Goal: Communication & Community: Answer question/provide support

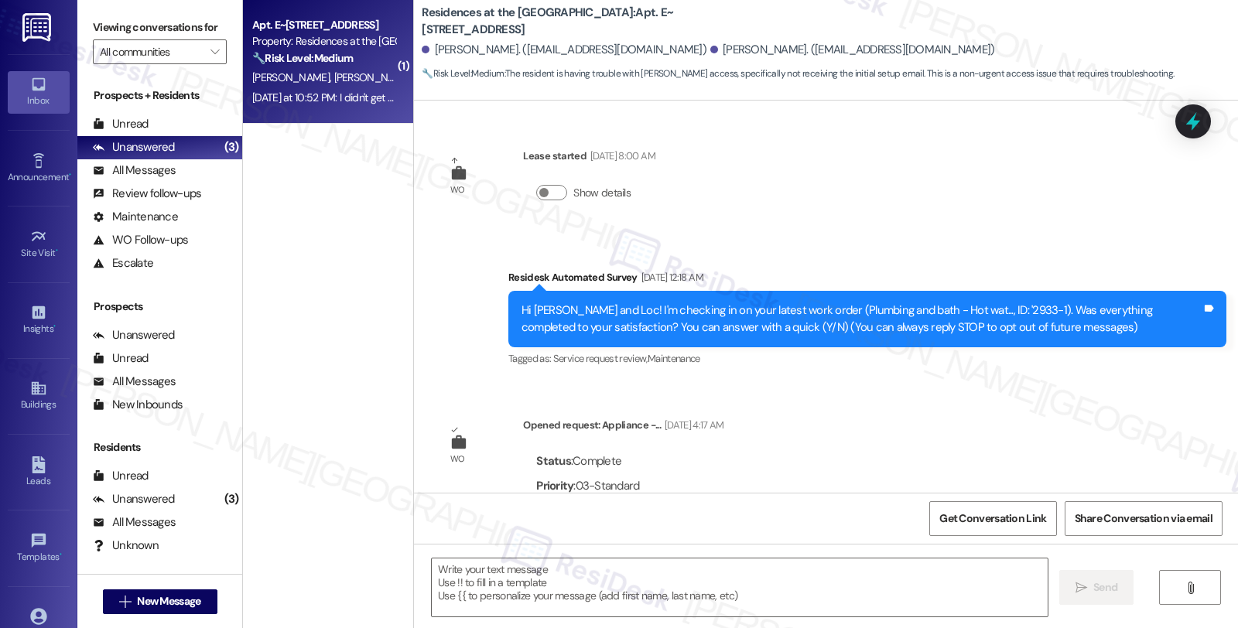
scroll to position [2399, 0]
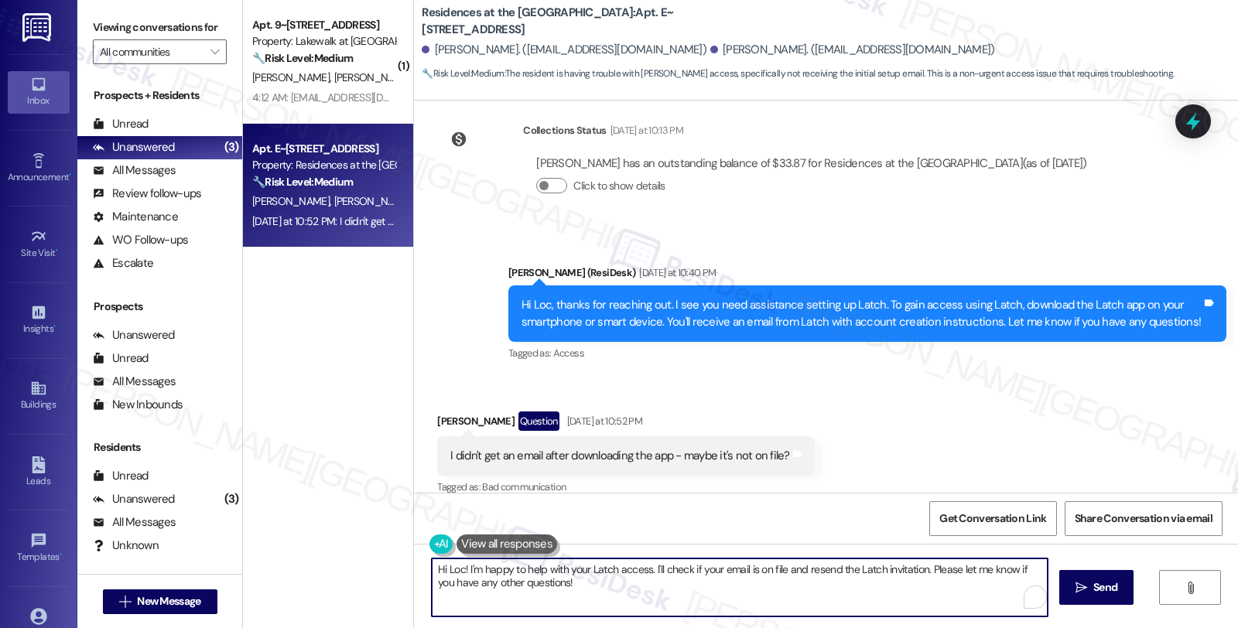
drag, startPoint x: 609, startPoint y: 596, endPoint x: 254, endPoint y: 521, distance: 363.1
click at [255, 521] on div "( 1 ) Apt. 9~316, [STREET_ADDRESS] Property: Lakewalk at [GEOGRAPHIC_DATA] 🔧 Ri…" at bounding box center [740, 314] width 995 height 628
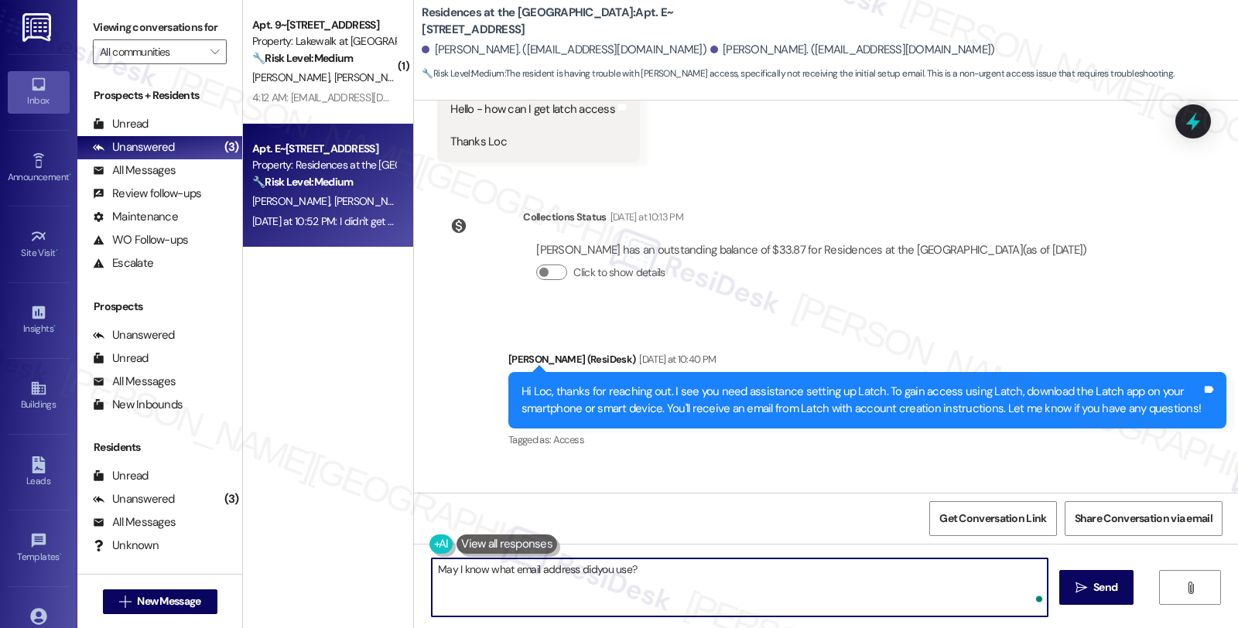
type textarea "May I know what email address did you use?"
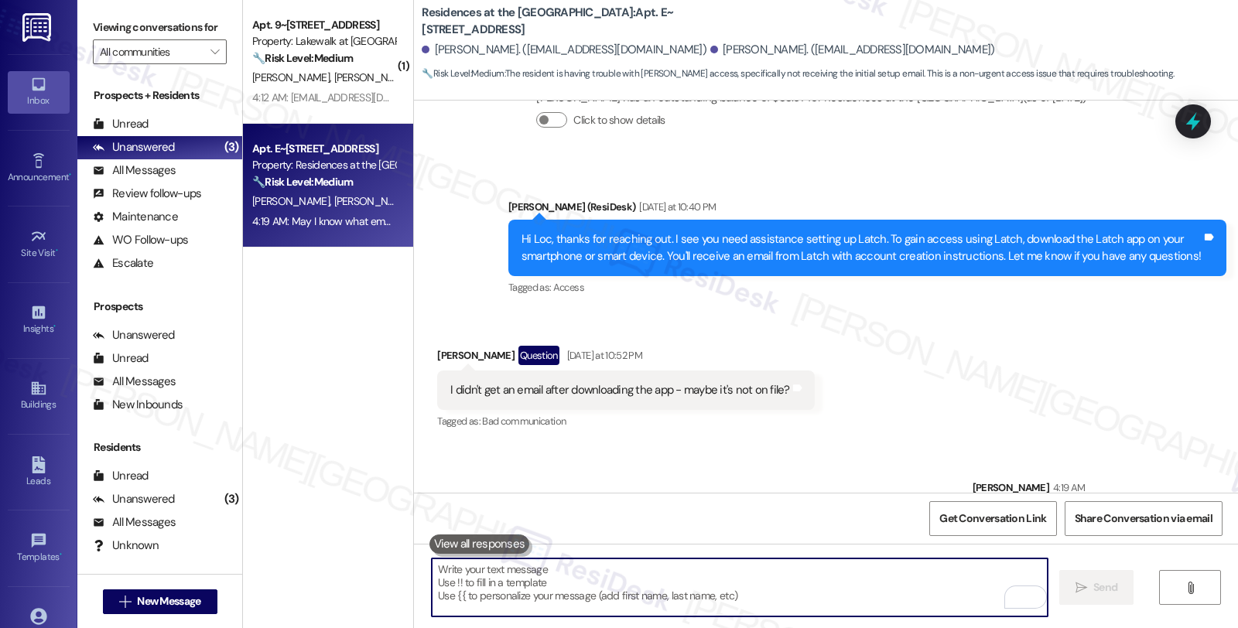
scroll to position [2508, 0]
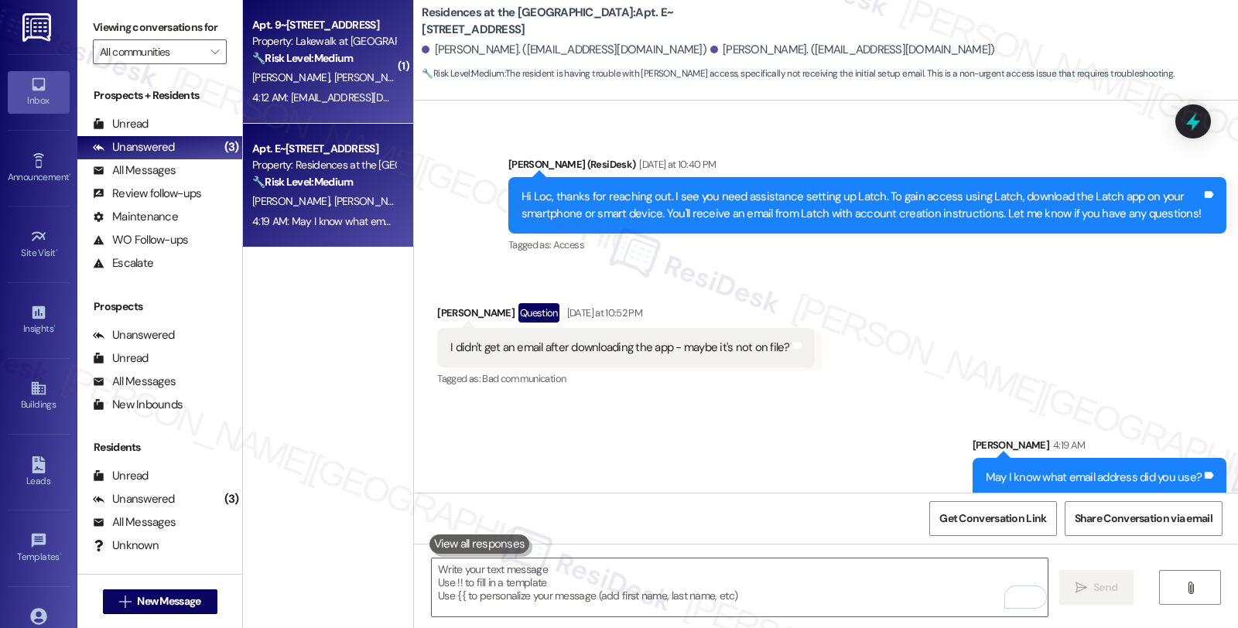
click at [327, 81] on div "[PERSON_NAME] [PERSON_NAME]" at bounding box center [324, 77] width 146 height 19
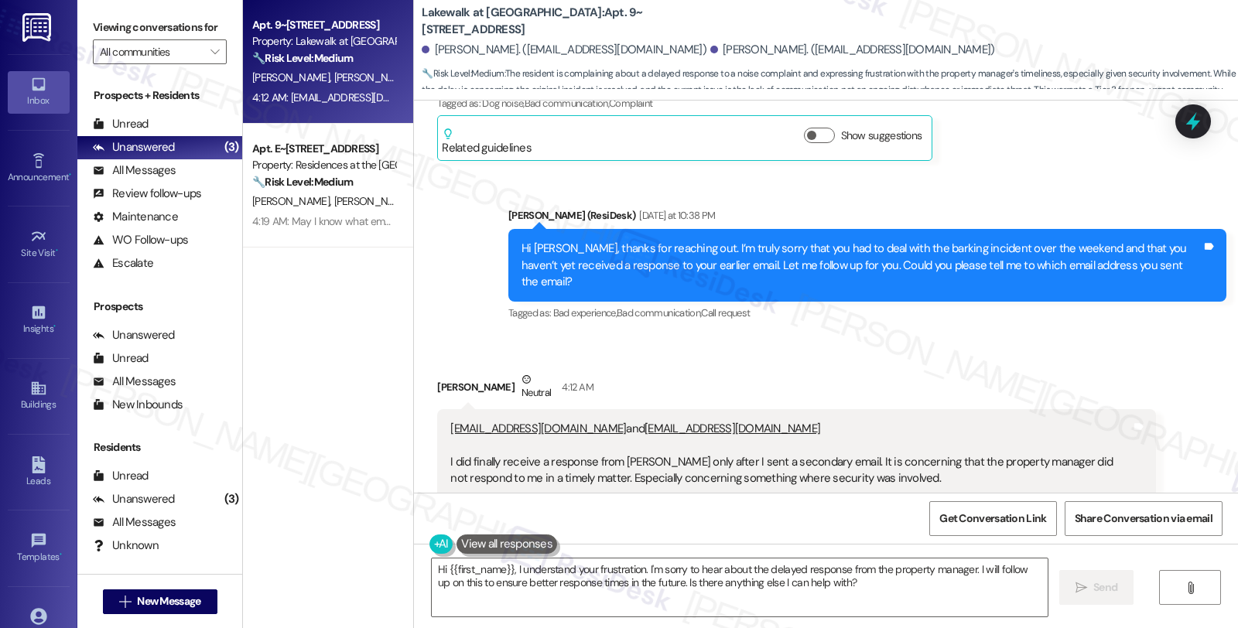
scroll to position [3367, 0]
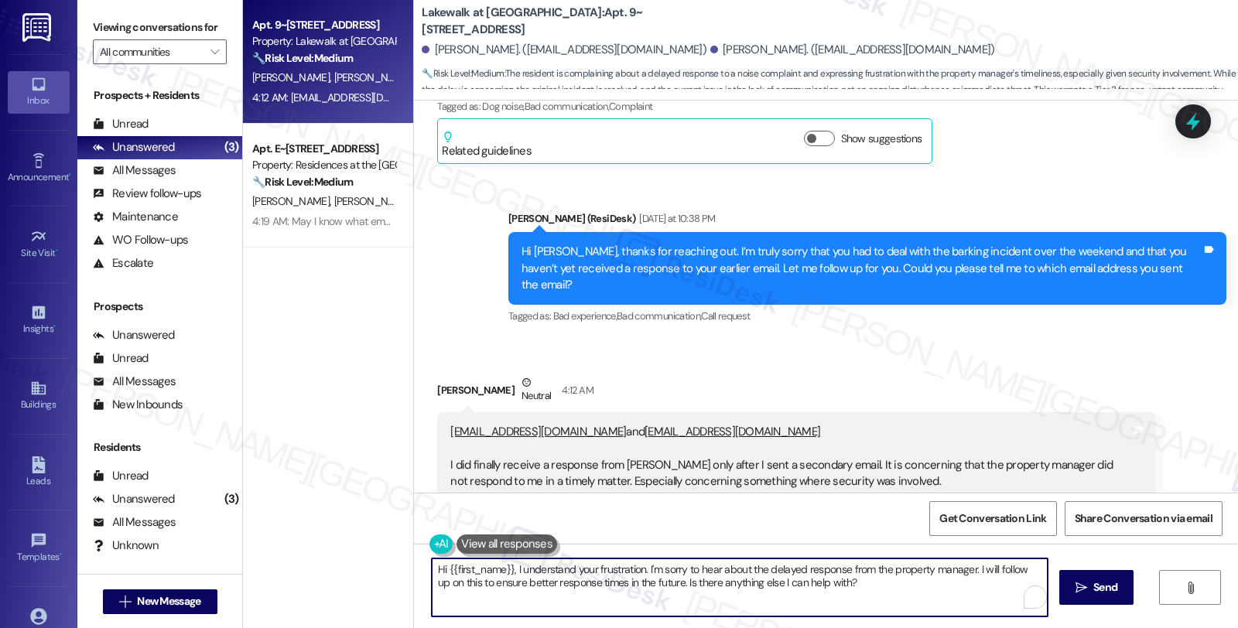
drag, startPoint x: 636, startPoint y: 568, endPoint x: 328, endPoint y: 567, distance: 308.0
click at [328, 567] on div "Apt. 9~316, [STREET_ADDRESS] Property: Lakewalk at [GEOGRAPHIC_DATA] 🔧 Risk Lev…" at bounding box center [740, 314] width 995 height 628
drag, startPoint x: 628, startPoint y: 568, endPoint x: 754, endPoint y: 577, distance: 125.7
click at [754, 577] on textarea "I'm sorry to hear about the delayed response from the property manager. I will …" at bounding box center [740, 588] width 616 height 58
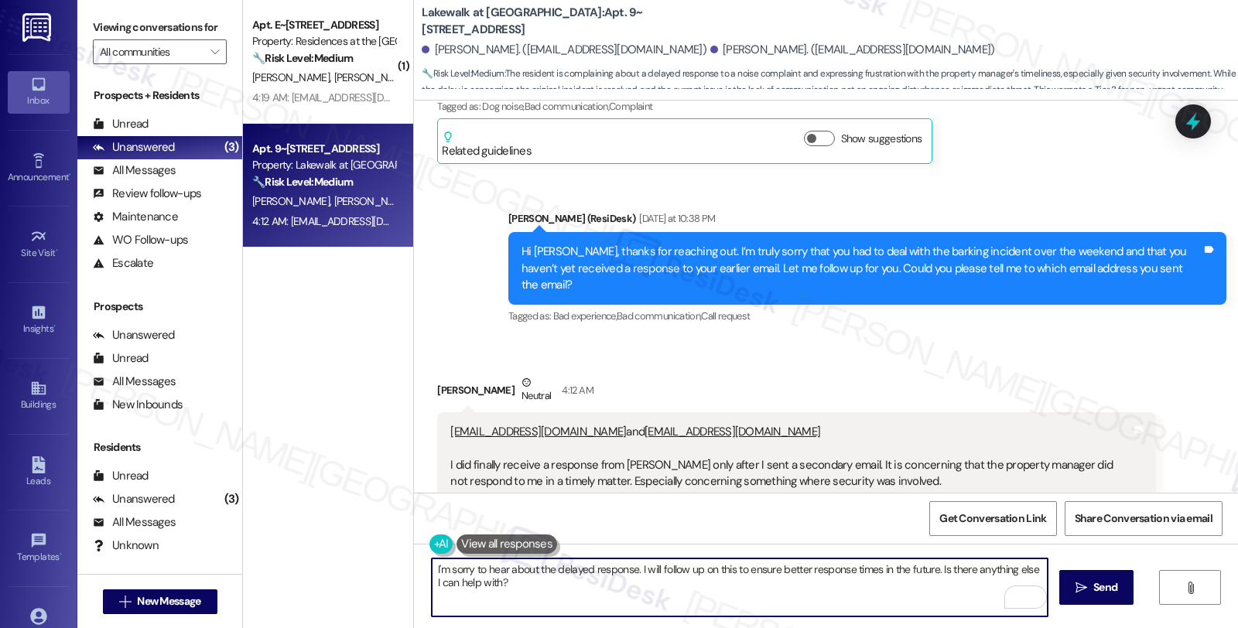
scroll to position [344, 0]
click at [455, 584] on textarea "I'm sorry to hear about the delayed response. I will follow up on this to ensur…" at bounding box center [740, 588] width 616 height 58
type textarea "I'm sorry to hear about the delayed response. I will follow up on this to ensur…"
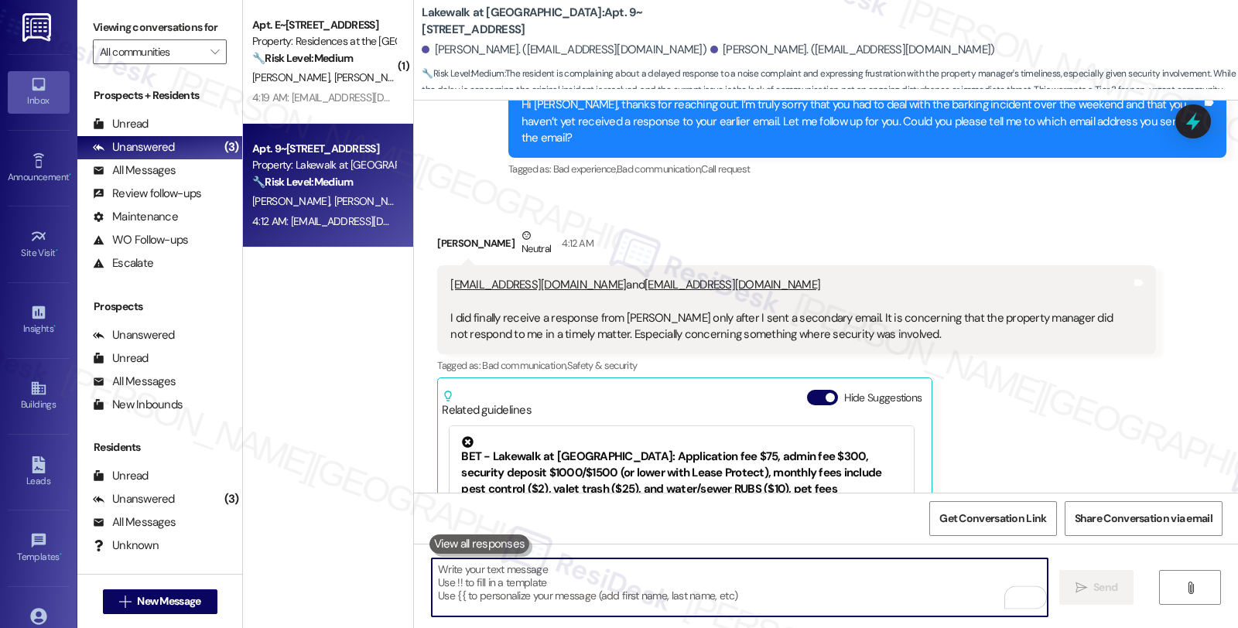
scroll to position [3624, 0]
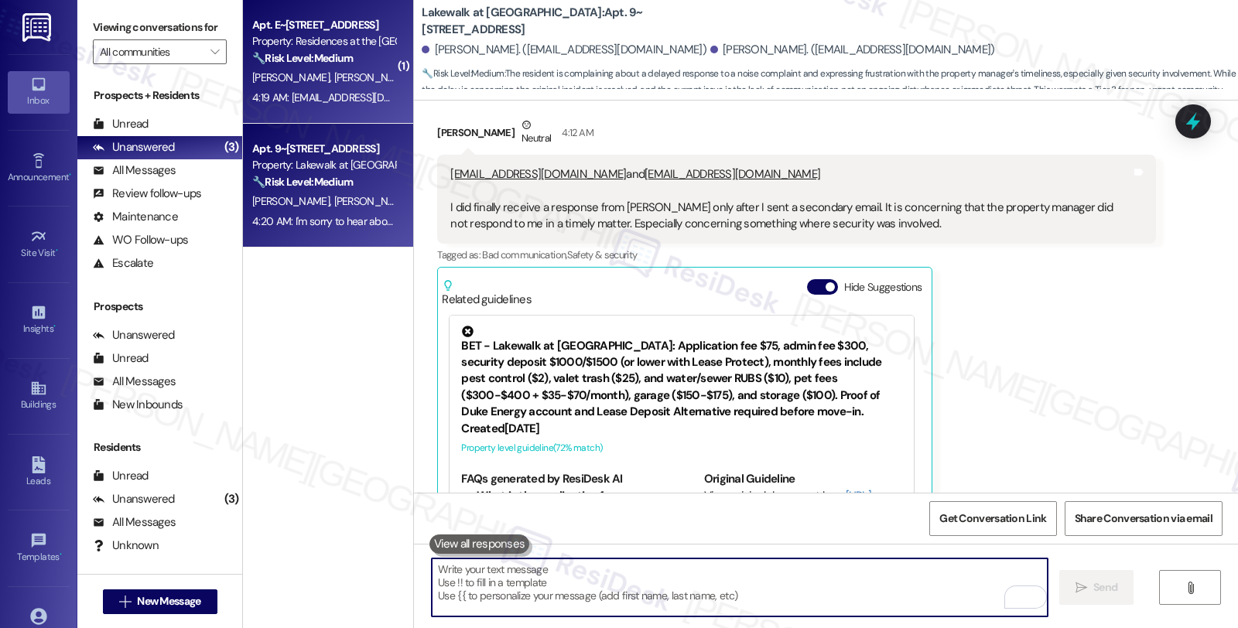
click at [337, 74] on div "[PERSON_NAME] [PERSON_NAME]" at bounding box center [324, 77] width 146 height 19
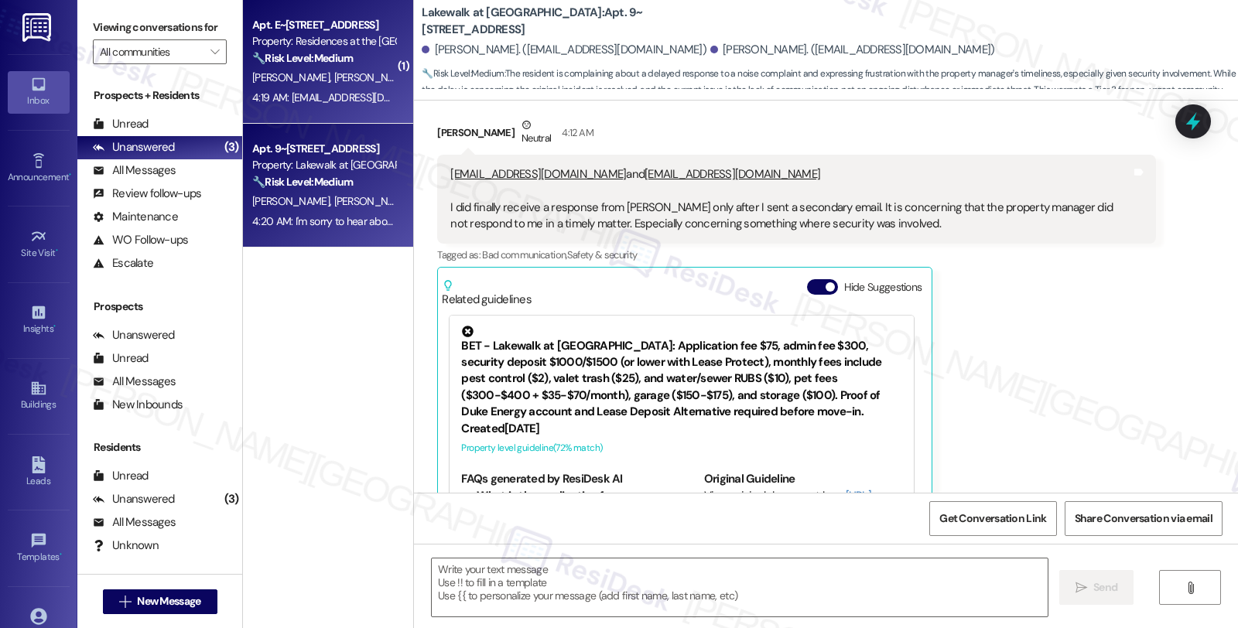
type textarea "Fetching suggested responses. Please feel free to read through the conversation…"
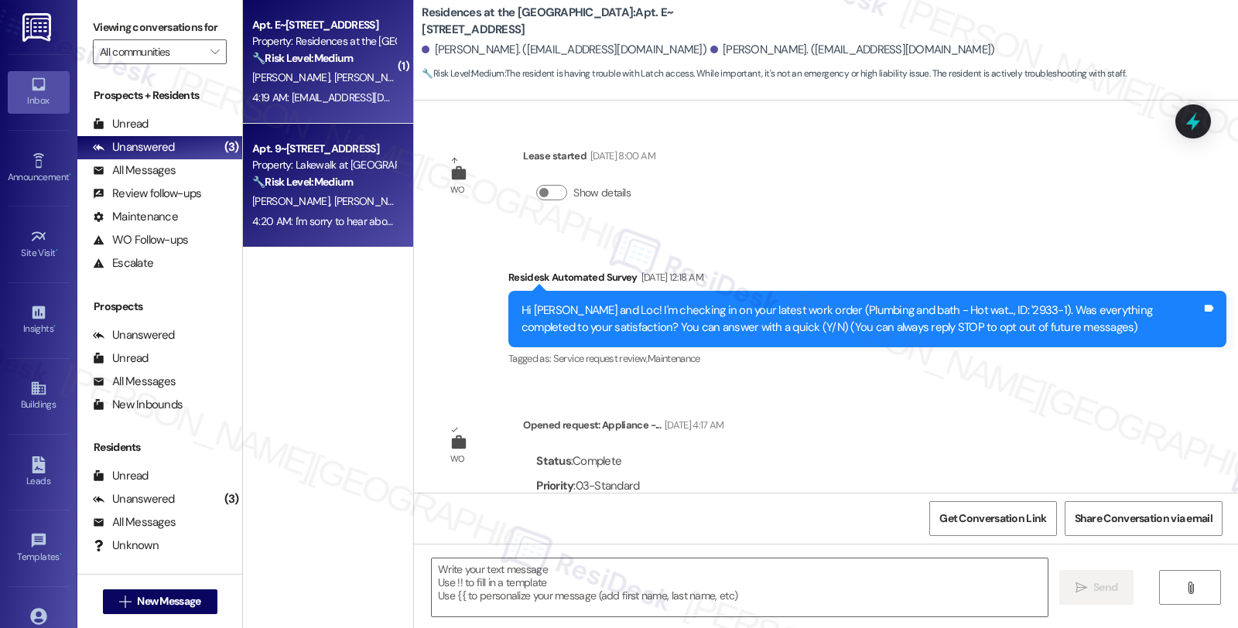
scroll to position [2638, 0]
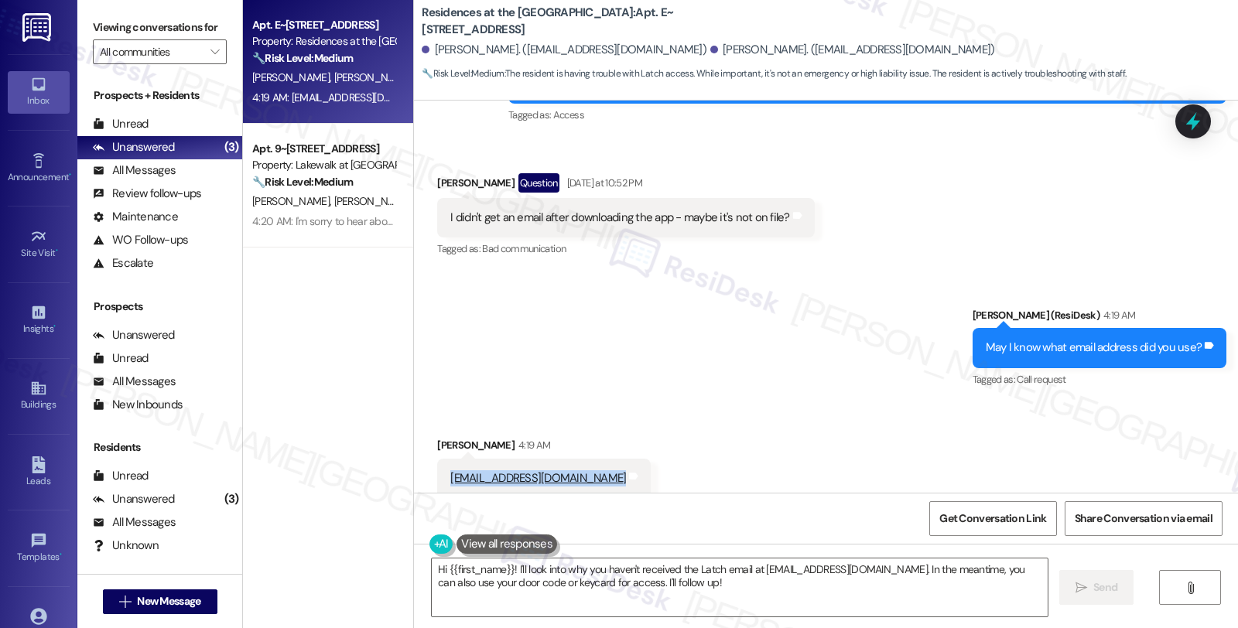
drag, startPoint x: 567, startPoint y: 469, endPoint x: 435, endPoint y: 467, distance: 131.6
click at [437, 467] on div "[EMAIL_ADDRESS][DOMAIN_NAME] Tags and notes" at bounding box center [544, 478] width 214 height 39
copy div "[EMAIL_ADDRESS][DOMAIN_NAME] Tags and notes"
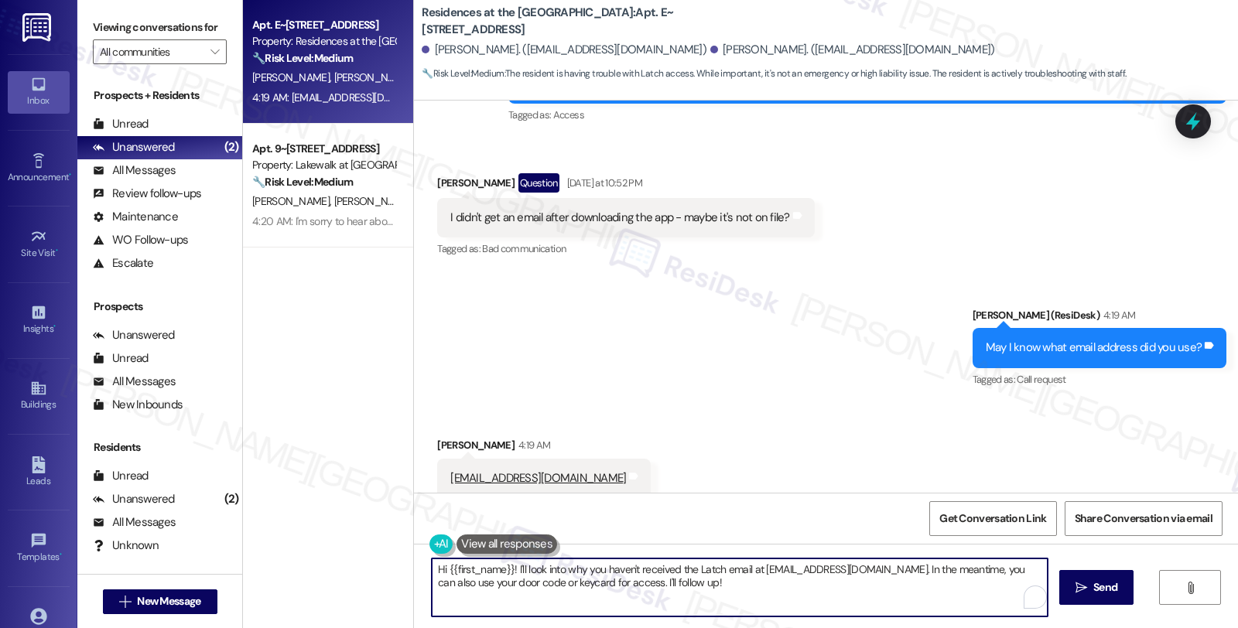
click at [560, 574] on textarea "Hi {{first_name}}! I'll look into why you haven't received the Latch email at […" at bounding box center [740, 588] width 616 height 58
type textarea "Have you tried checking your spam/junk folder to make sure you don't miss the e…"
click at [1084, 578] on button " Send" at bounding box center [1097, 587] width 75 height 35
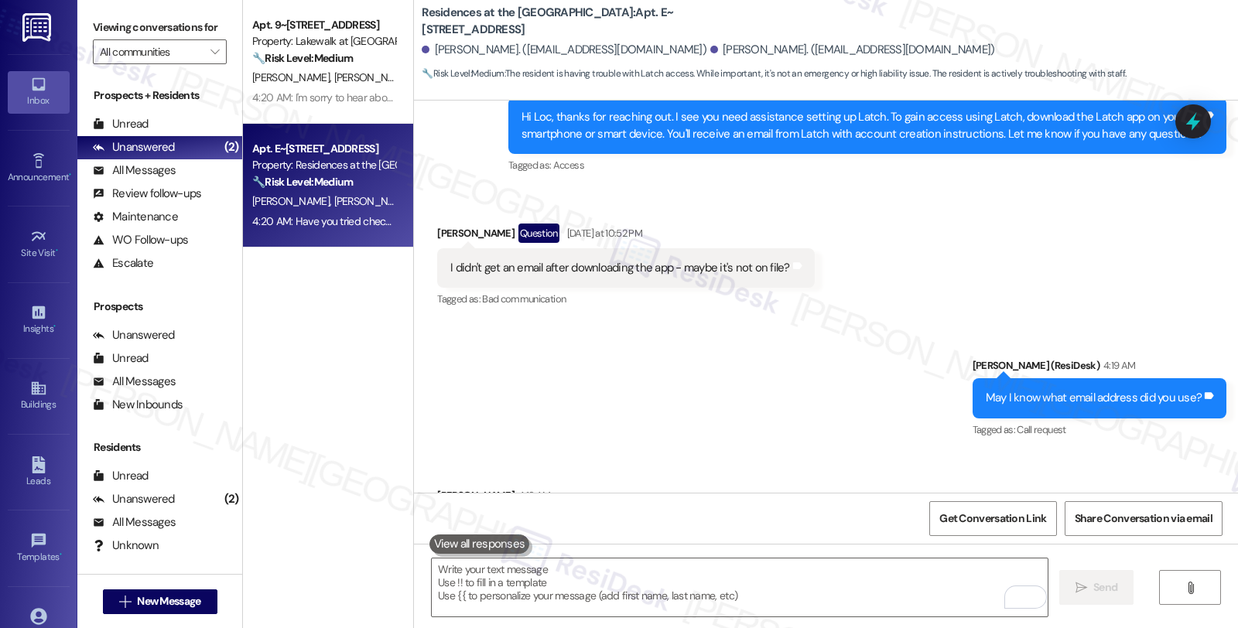
scroll to position [2746, 0]
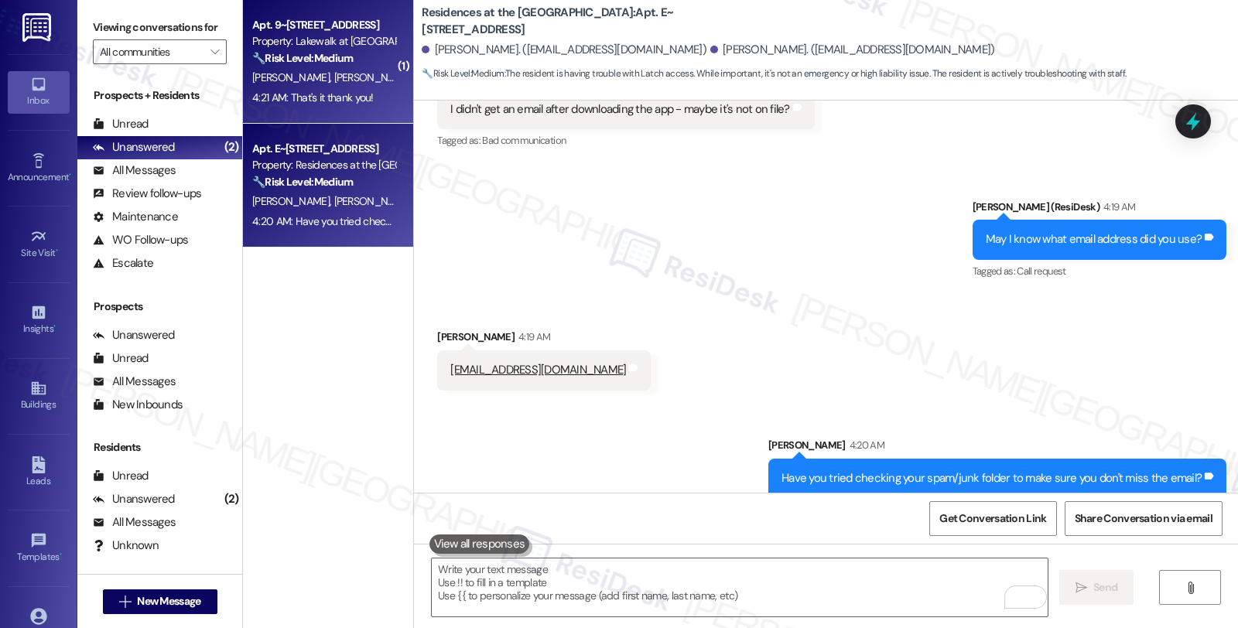
click at [361, 70] on div "[PERSON_NAME] [PERSON_NAME]" at bounding box center [324, 77] width 146 height 19
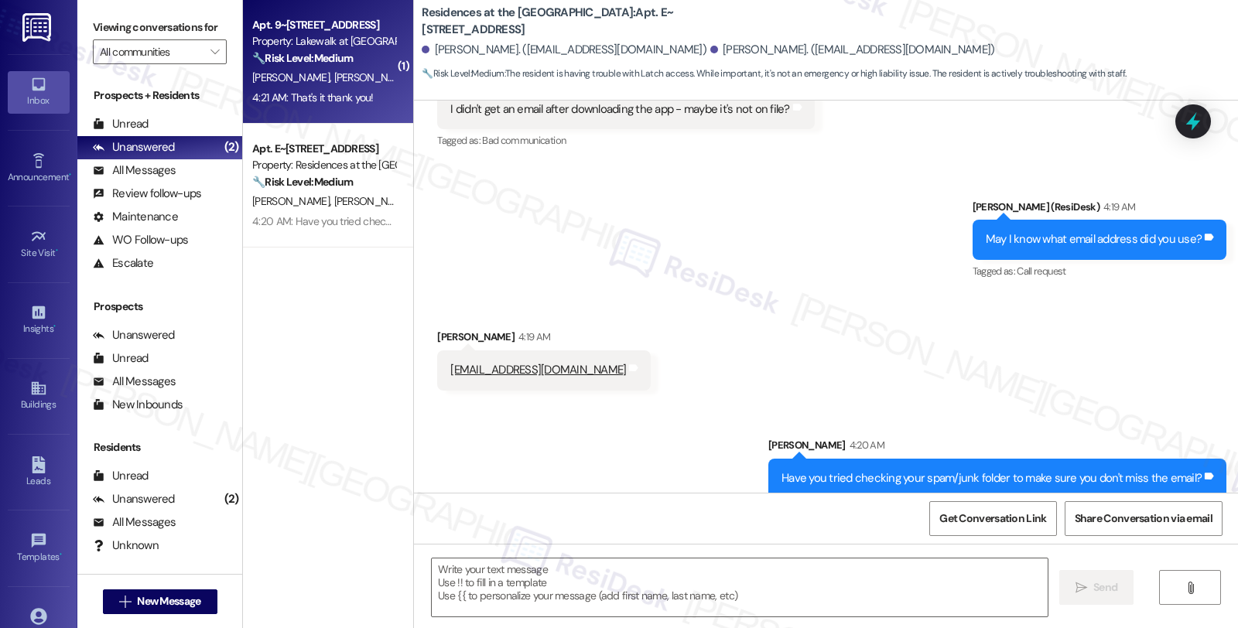
type textarea "Fetching suggested responses. Please feel free to read through the conversation…"
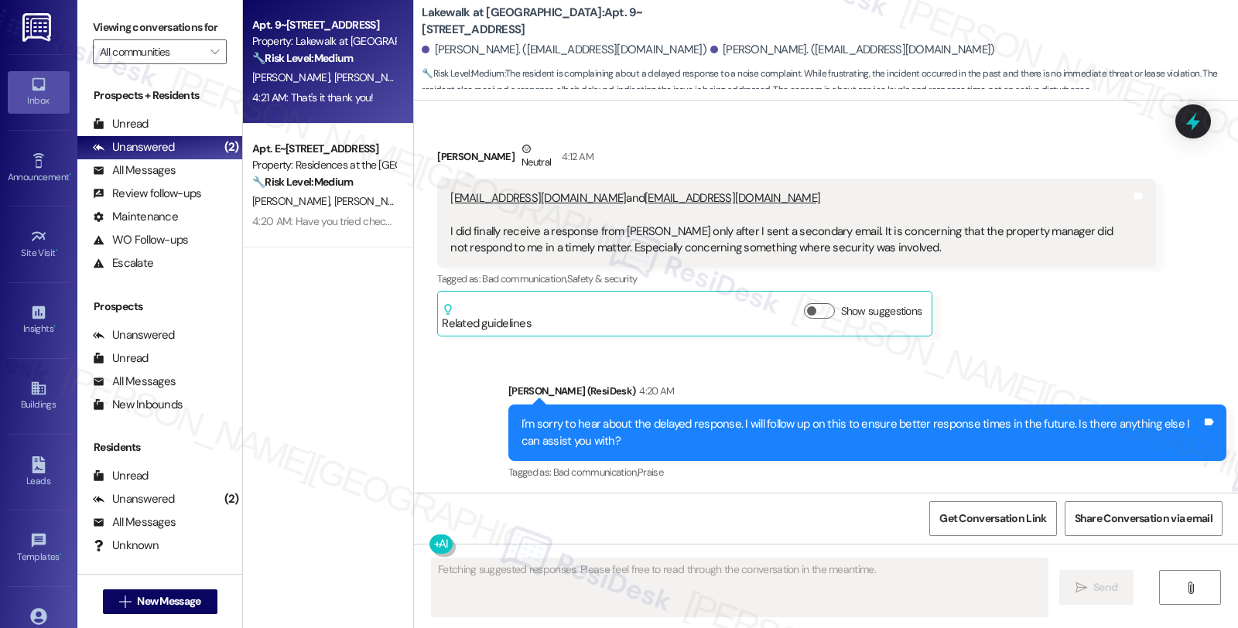
scroll to position [3565, 0]
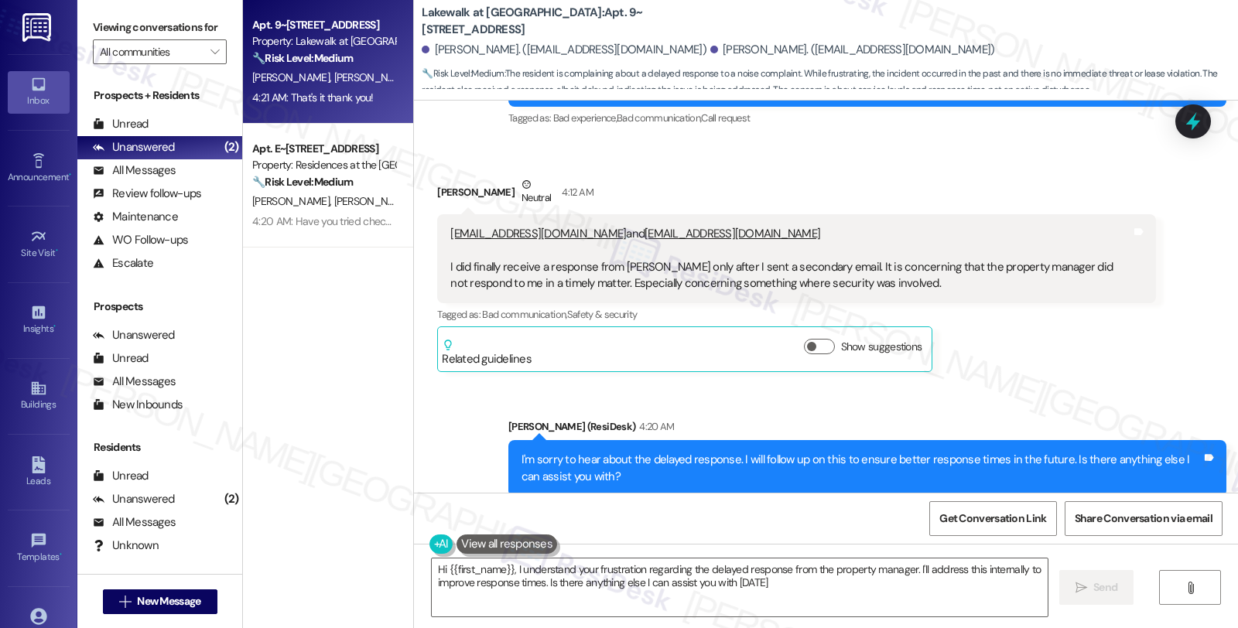
type textarea "Hi {{first_name}}, I understand your frustration regarding the delayed response…"
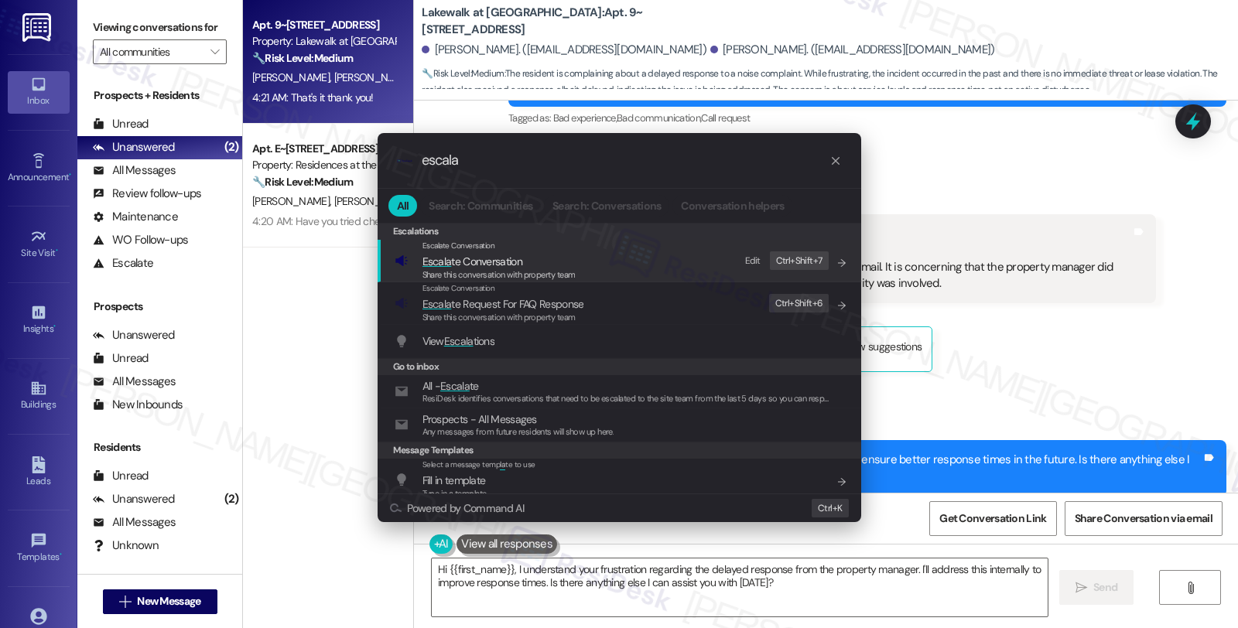
type input "escala"
click at [472, 266] on span "Escala te Conversation" at bounding box center [473, 262] width 100 height 14
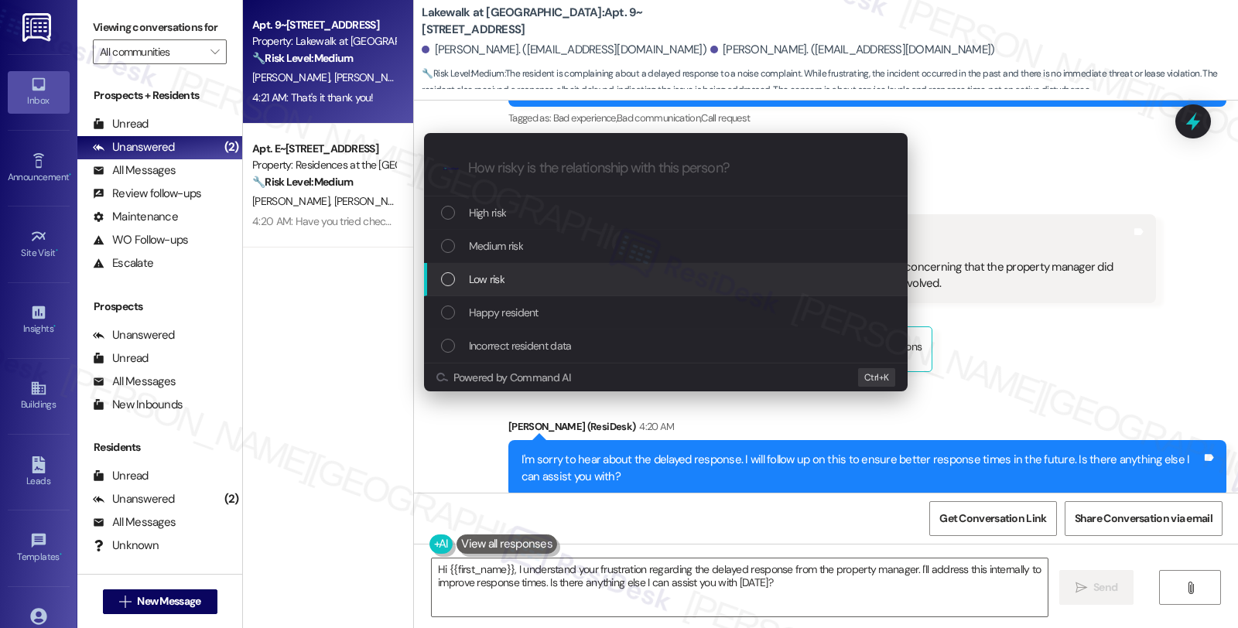
click at [483, 284] on span "Low risk" at bounding box center [487, 279] width 36 height 17
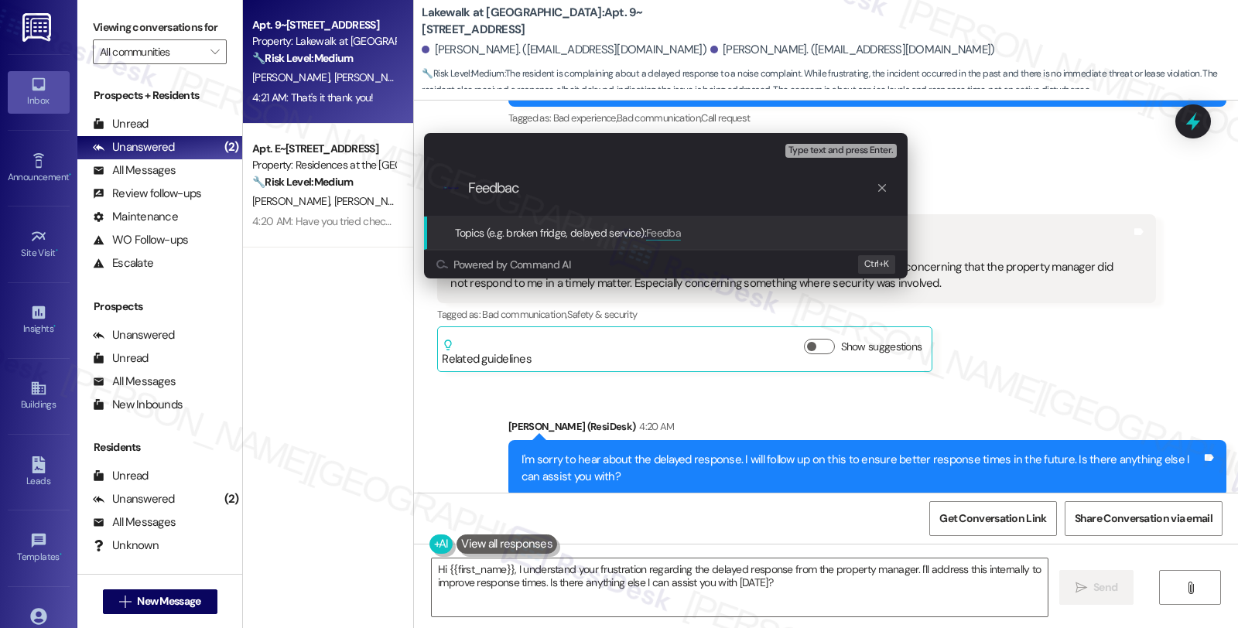
type input "Feedback"
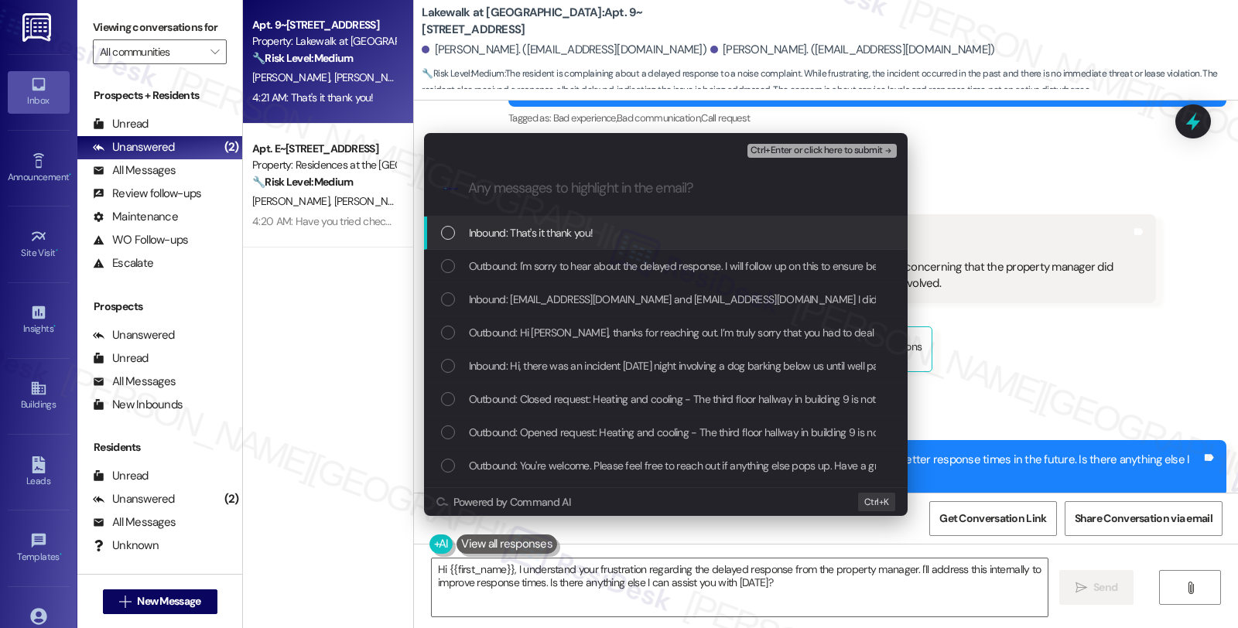
click at [507, 236] on span "Inbound: That's it thank you!" at bounding box center [531, 232] width 125 height 17
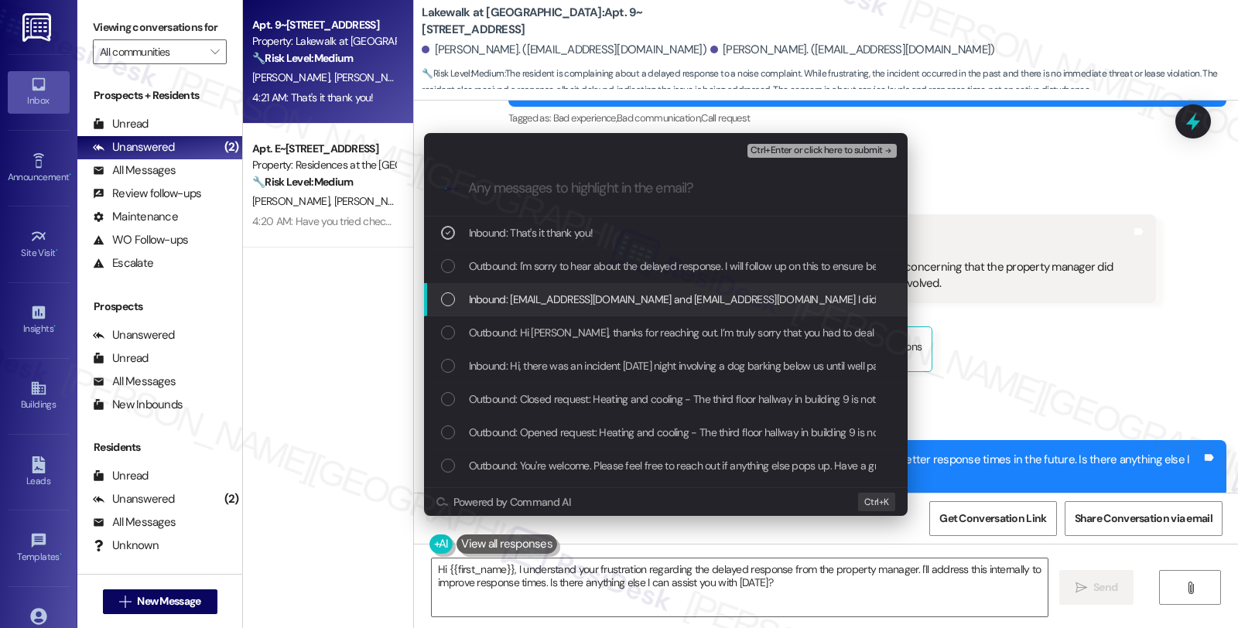
click at [513, 297] on span "Inbound: [EMAIL_ADDRESS][DOMAIN_NAME] and [EMAIL_ADDRESS][DOMAIN_NAME] I did fi…" at bounding box center [1192, 299] width 1446 height 17
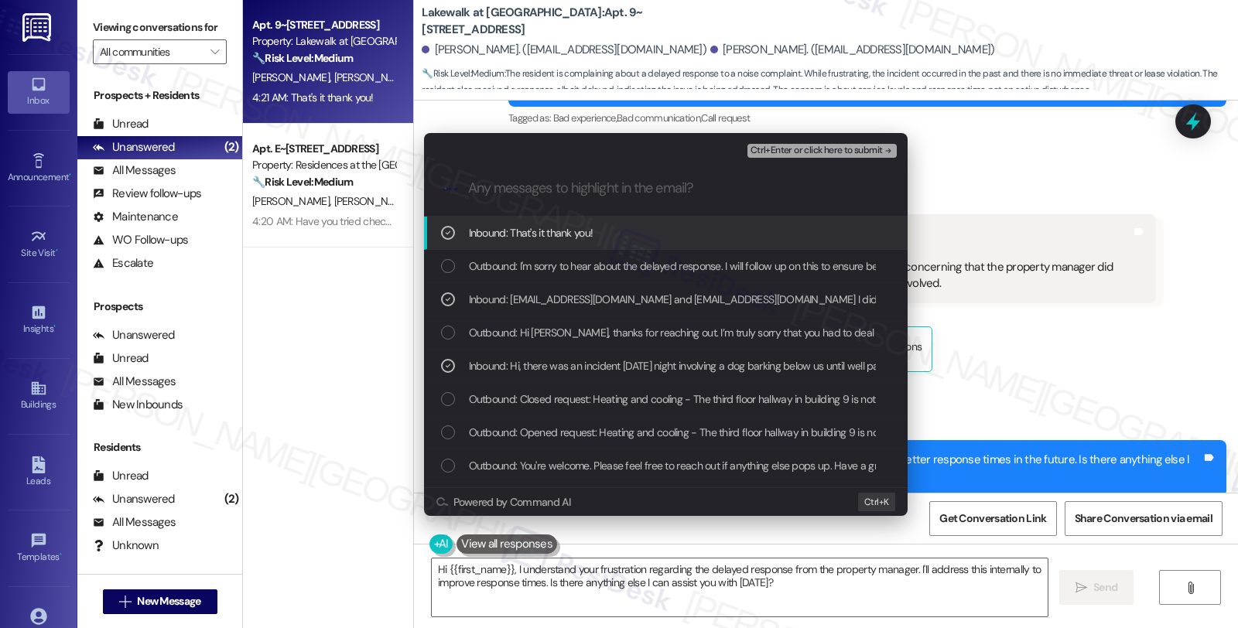
click at [794, 149] on span "Ctrl+Enter or click here to submit" at bounding box center [817, 151] width 132 height 11
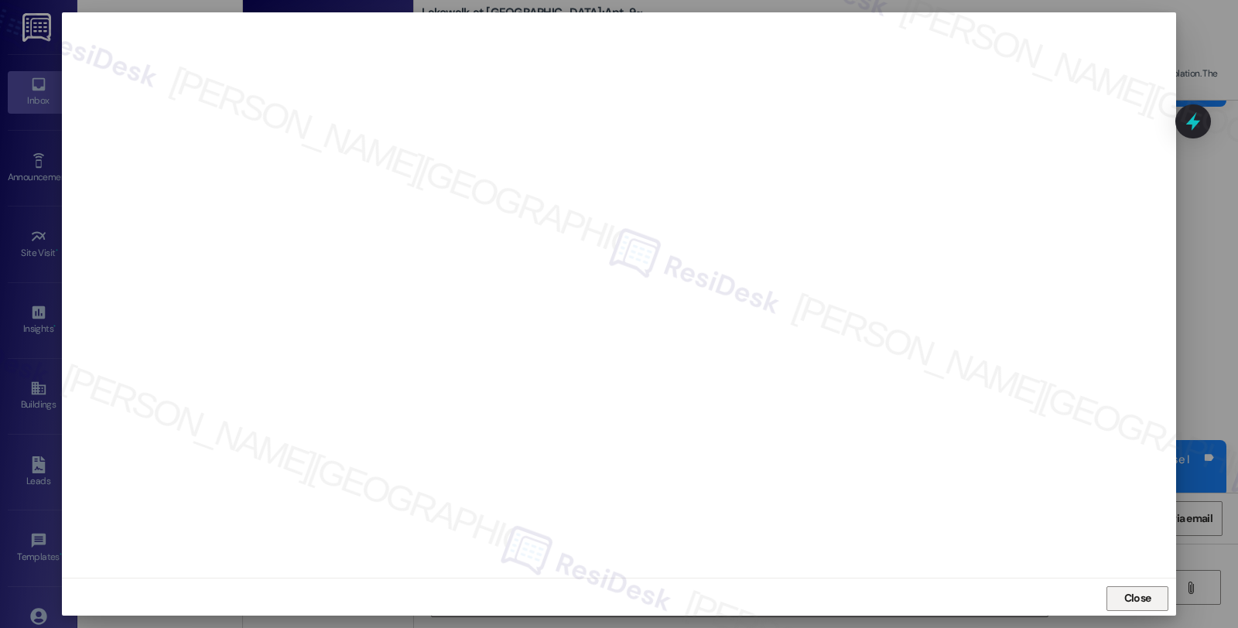
click at [1125, 601] on span "Close" at bounding box center [1138, 599] width 27 height 16
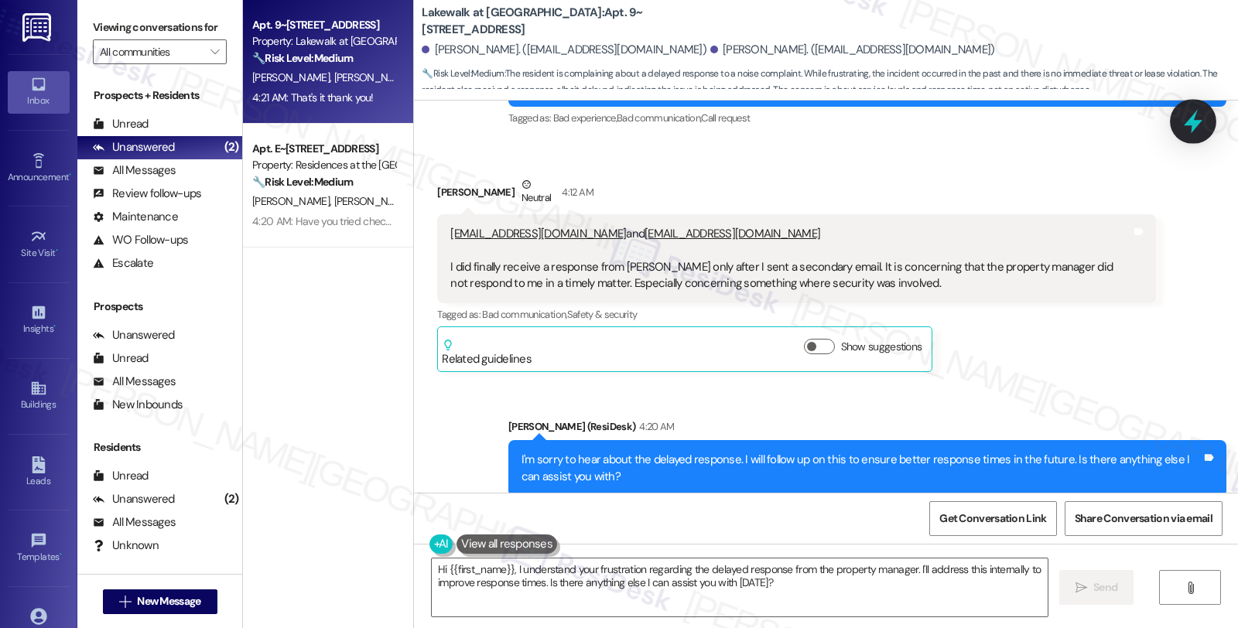
click at [1189, 128] on icon at bounding box center [1193, 121] width 26 height 26
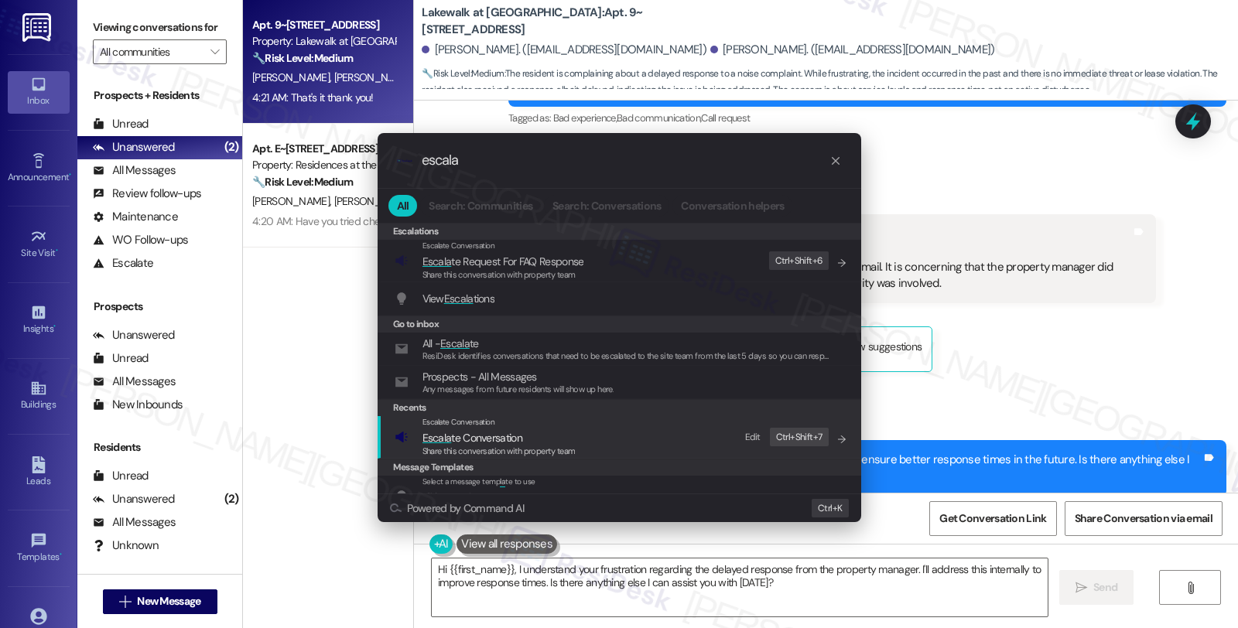
type input "escala"
click at [488, 438] on span "Escala te Conversation" at bounding box center [473, 438] width 100 height 14
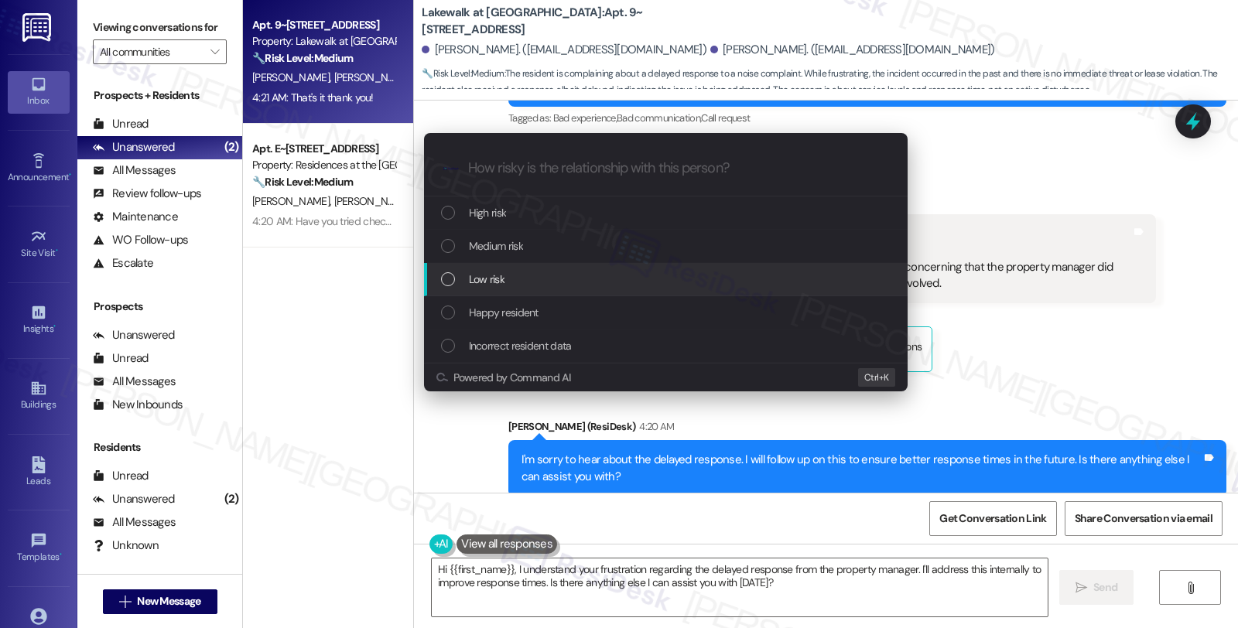
click at [496, 272] on span "Low risk" at bounding box center [487, 279] width 36 height 17
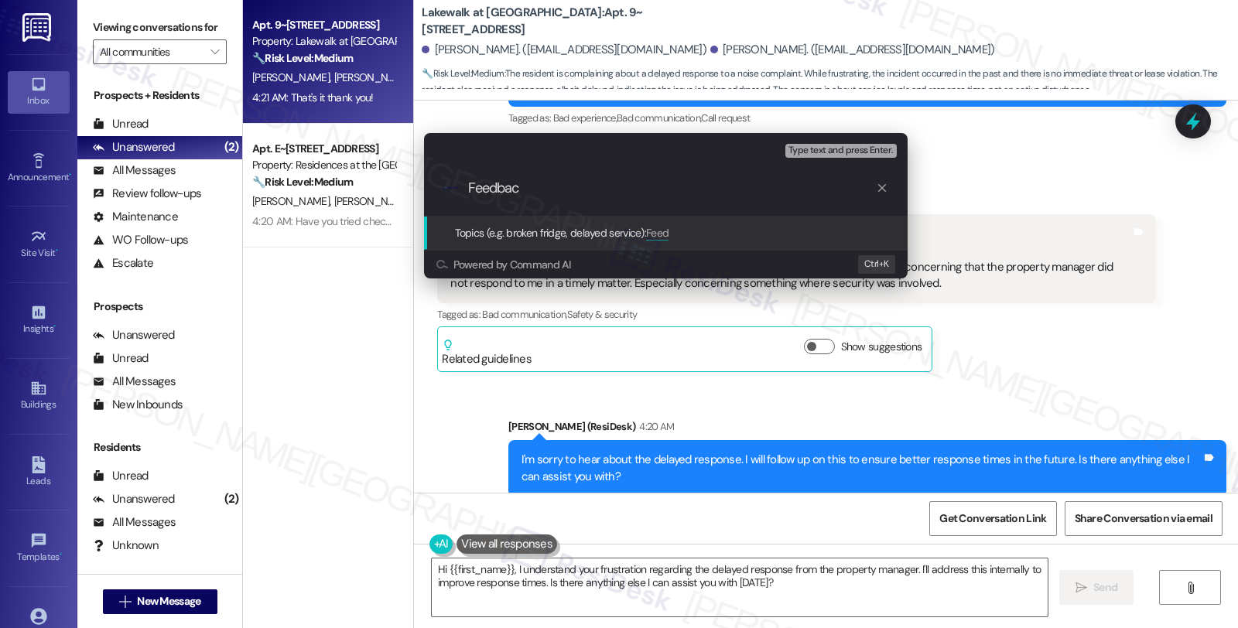
type input "Feedback"
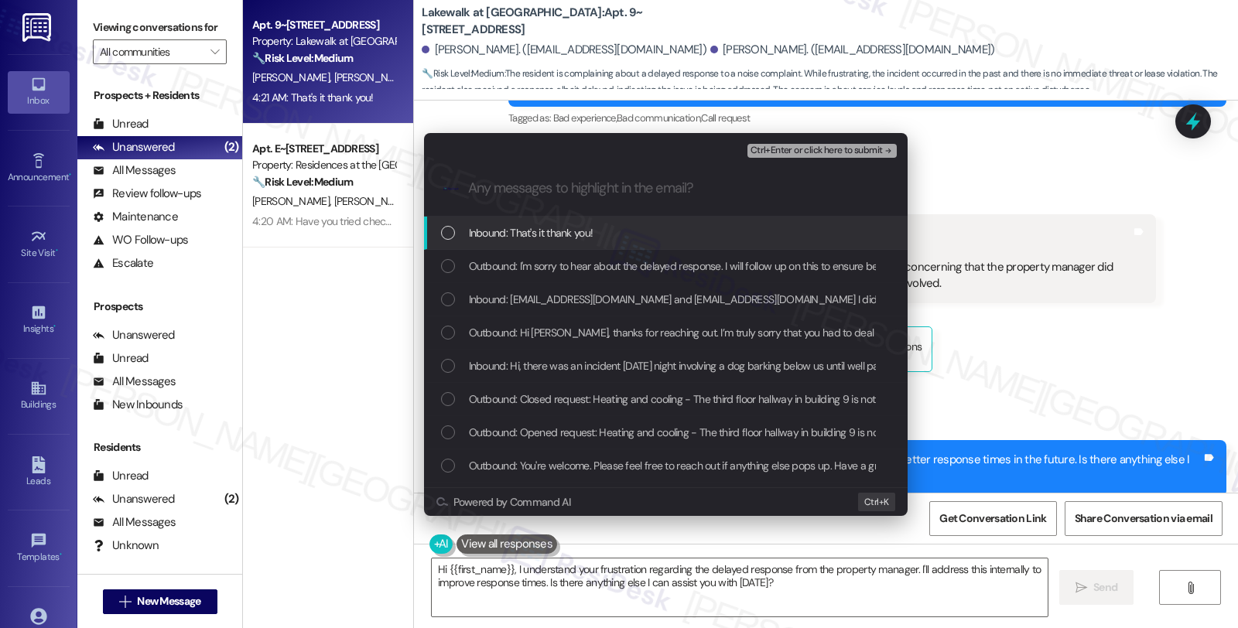
click at [499, 238] on span "Inbound: That's it thank you!" at bounding box center [531, 232] width 125 height 17
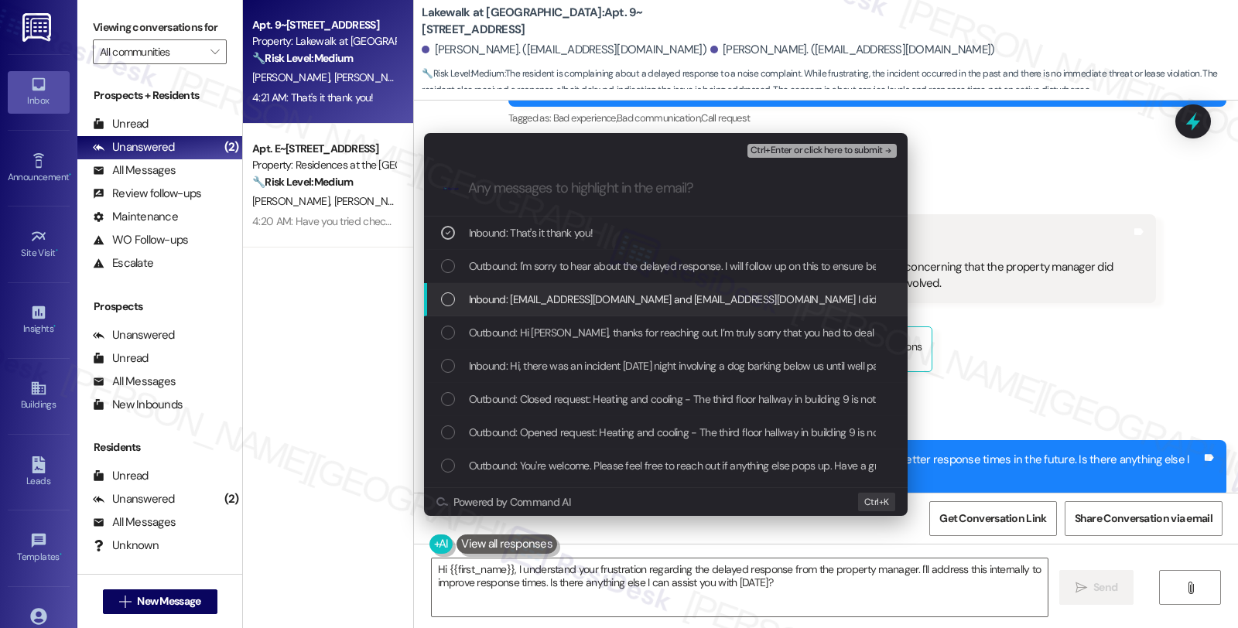
click at [503, 304] on span "Inbound: [EMAIL_ADDRESS][DOMAIN_NAME] and [EMAIL_ADDRESS][DOMAIN_NAME] I did fi…" at bounding box center [1192, 299] width 1446 height 17
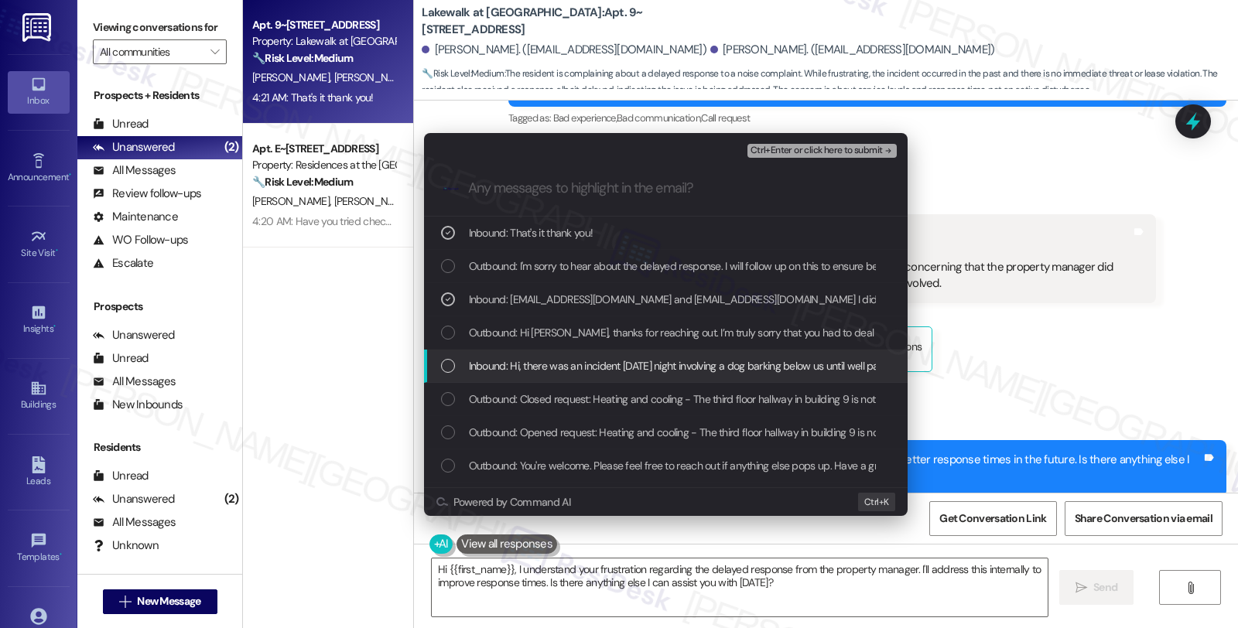
click at [512, 375] on div "Inbound: Hi, there was an incident [DATE] night involving a dog barking below u…" at bounding box center [666, 366] width 484 height 33
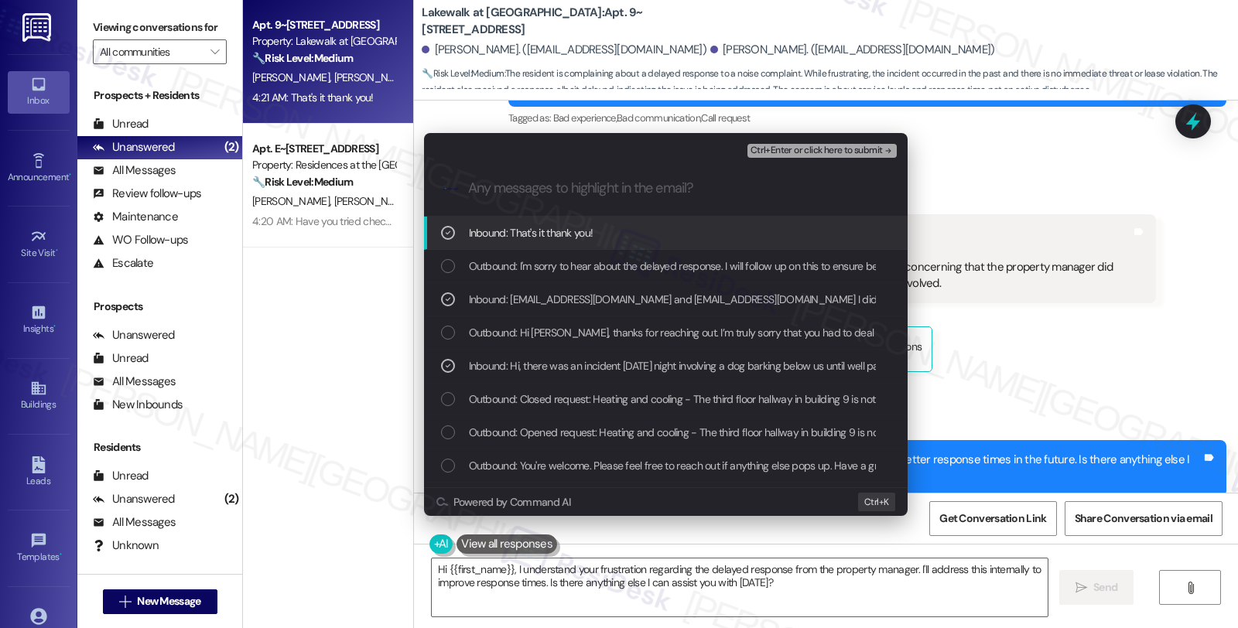
click at [789, 151] on span "Ctrl+Enter or click here to submit" at bounding box center [817, 151] width 132 height 11
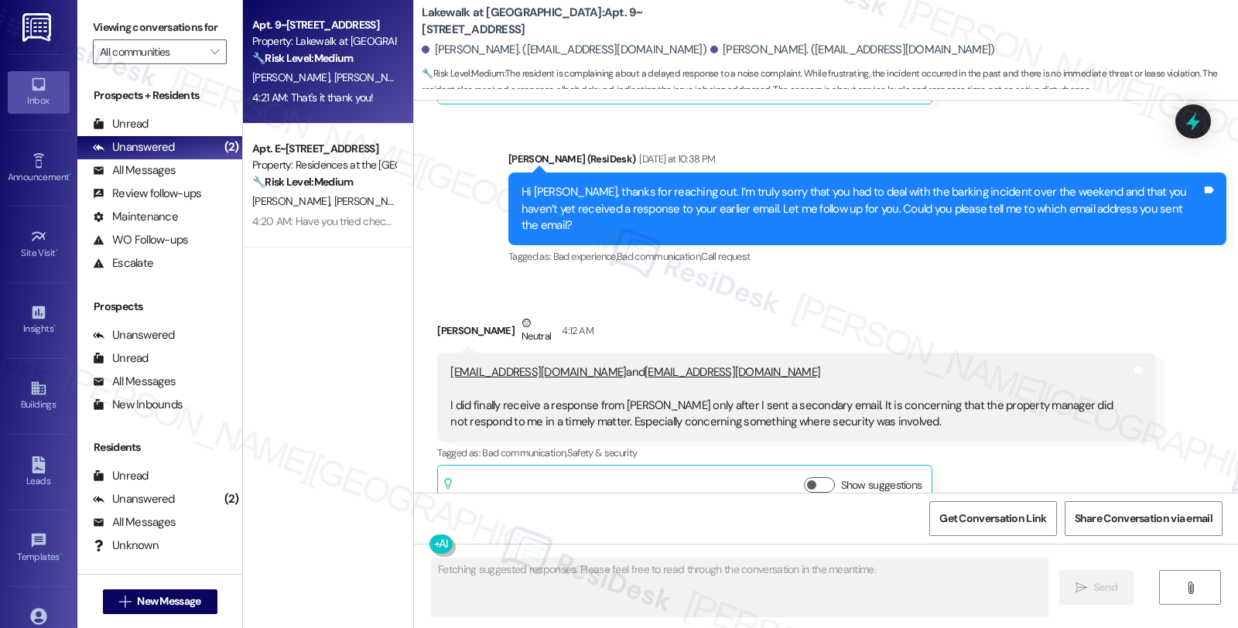
scroll to position [3651, 0]
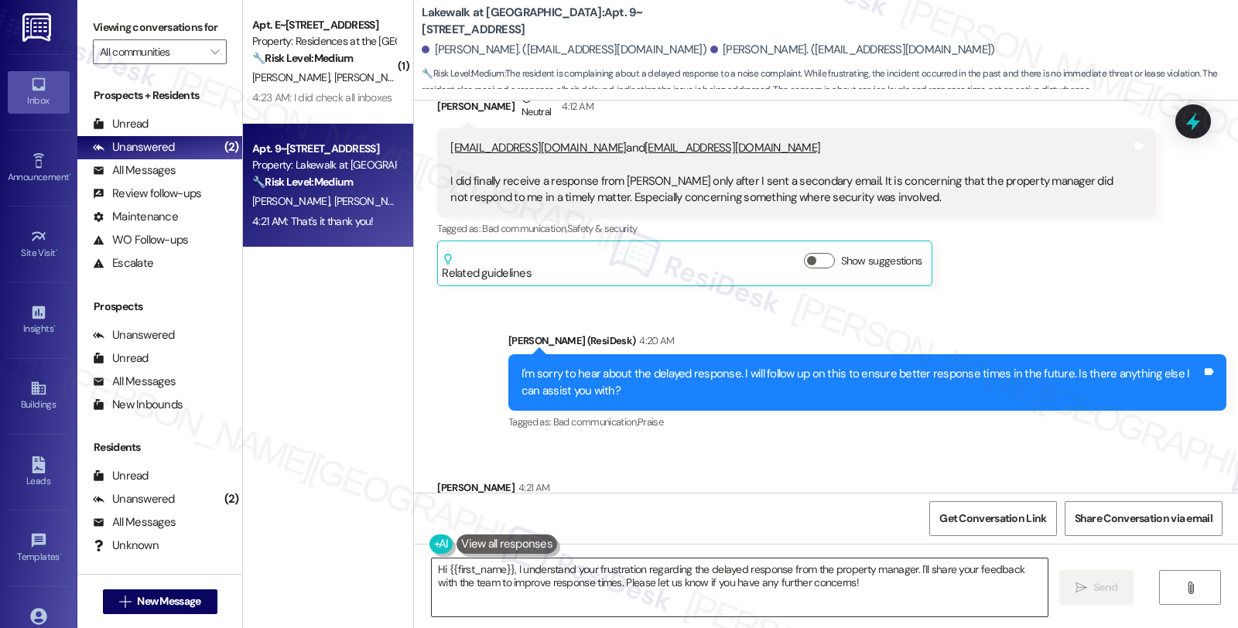
click at [662, 580] on textarea "Hi {{first_name}}, I understand your frustration regarding the delayed response…" at bounding box center [740, 588] width 616 height 58
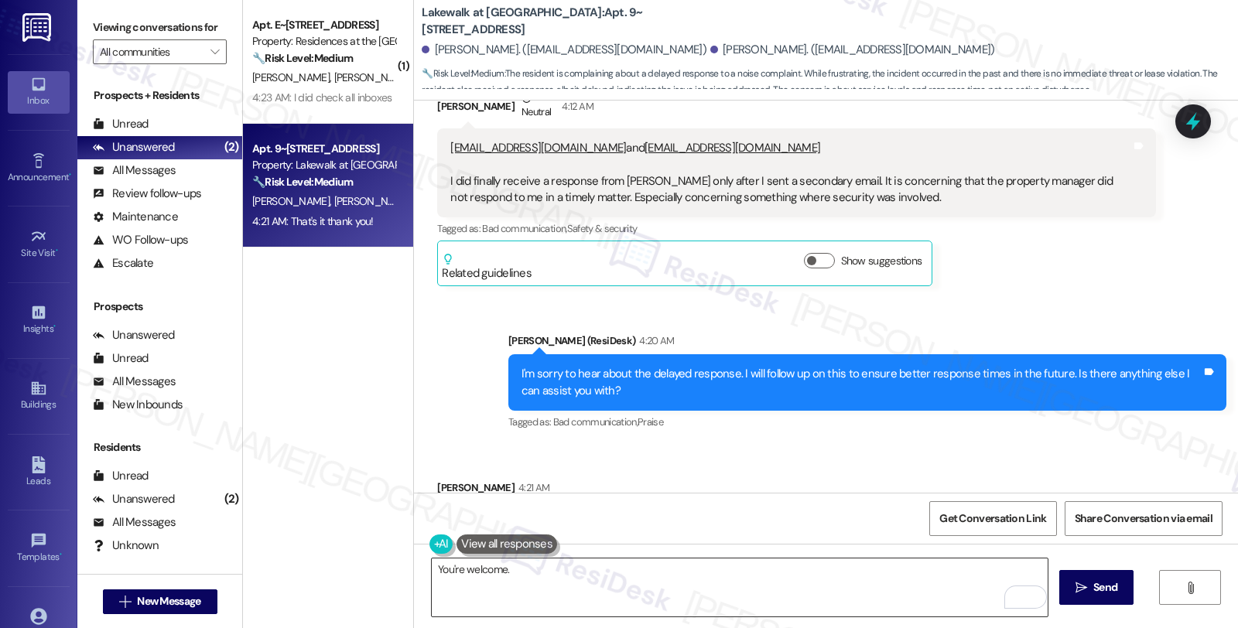
click at [557, 570] on textarea "You're welcome." at bounding box center [740, 588] width 616 height 58
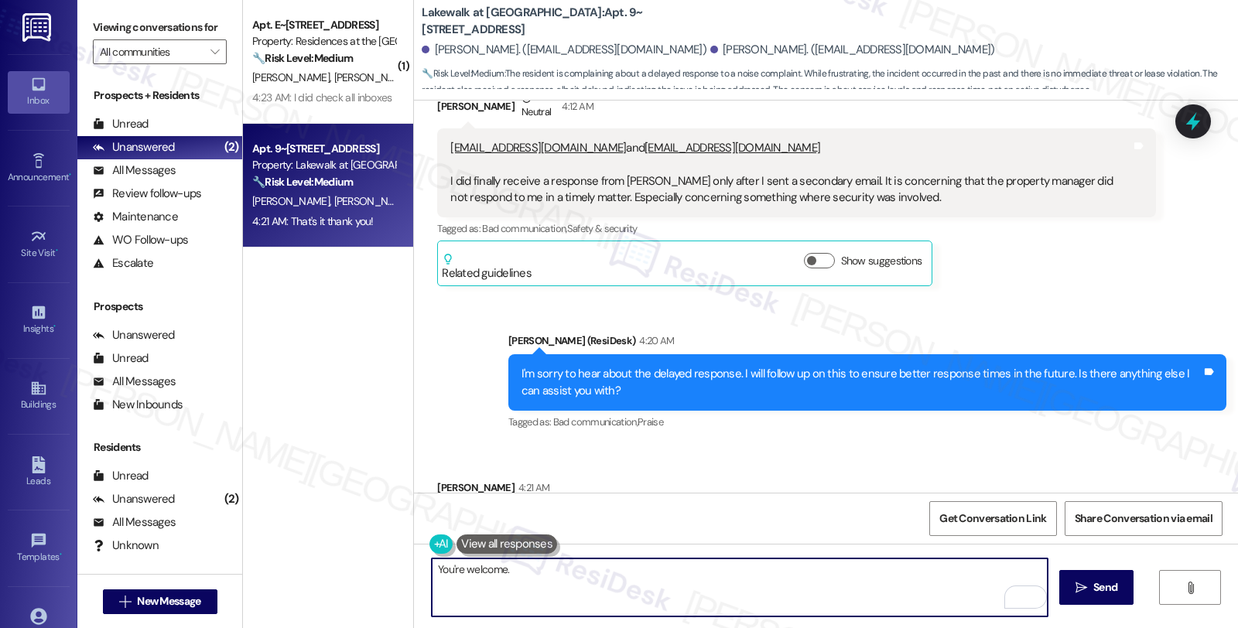
paste textarea "Should you have other concerns, please feel free to reach out. Have a great day!"
click at [815, 570] on textarea "You're welcome. Should you have other concerns, please feel free to reach out. …" at bounding box center [740, 588] width 616 height 58
type textarea "You're welcome. Should you have other concerns, please feel free to reach out. …"
click at [1105, 597] on button " Send" at bounding box center [1097, 587] width 75 height 35
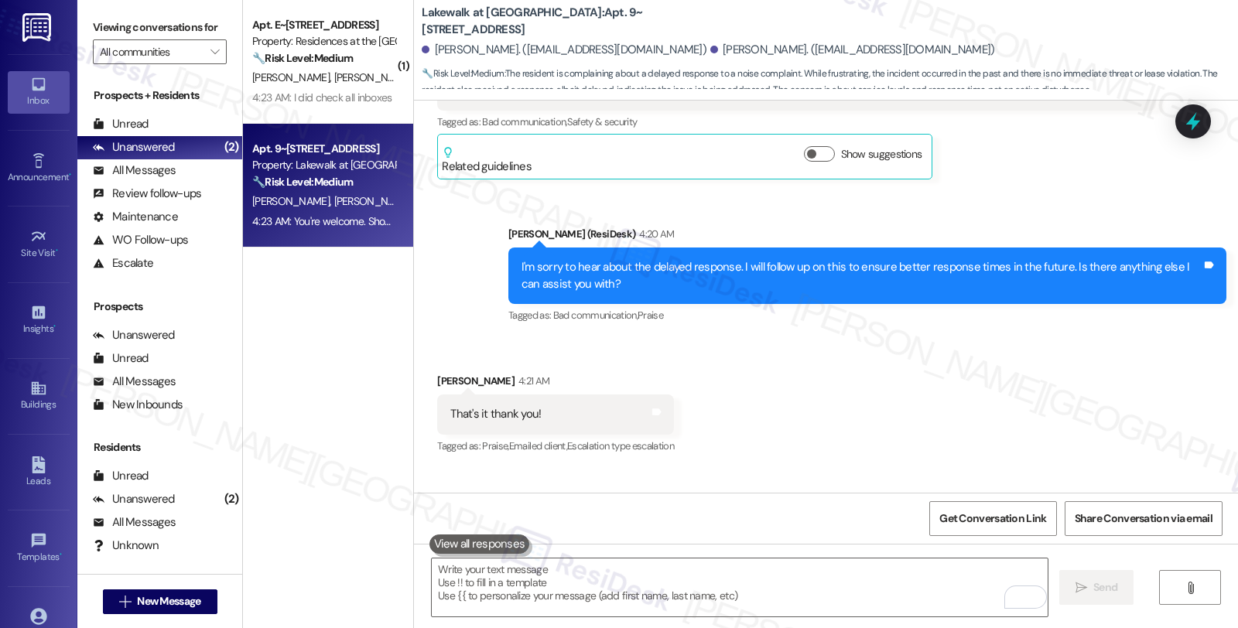
scroll to position [3759, 0]
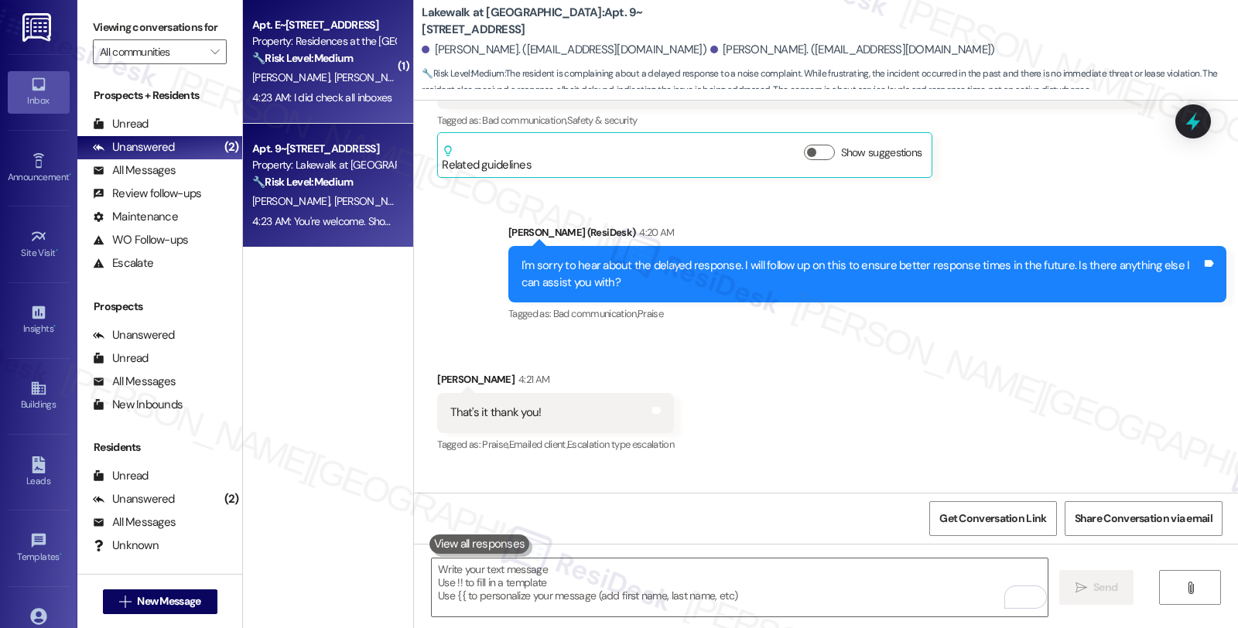
click at [337, 68] on div "[PERSON_NAME] [PERSON_NAME]" at bounding box center [324, 77] width 146 height 19
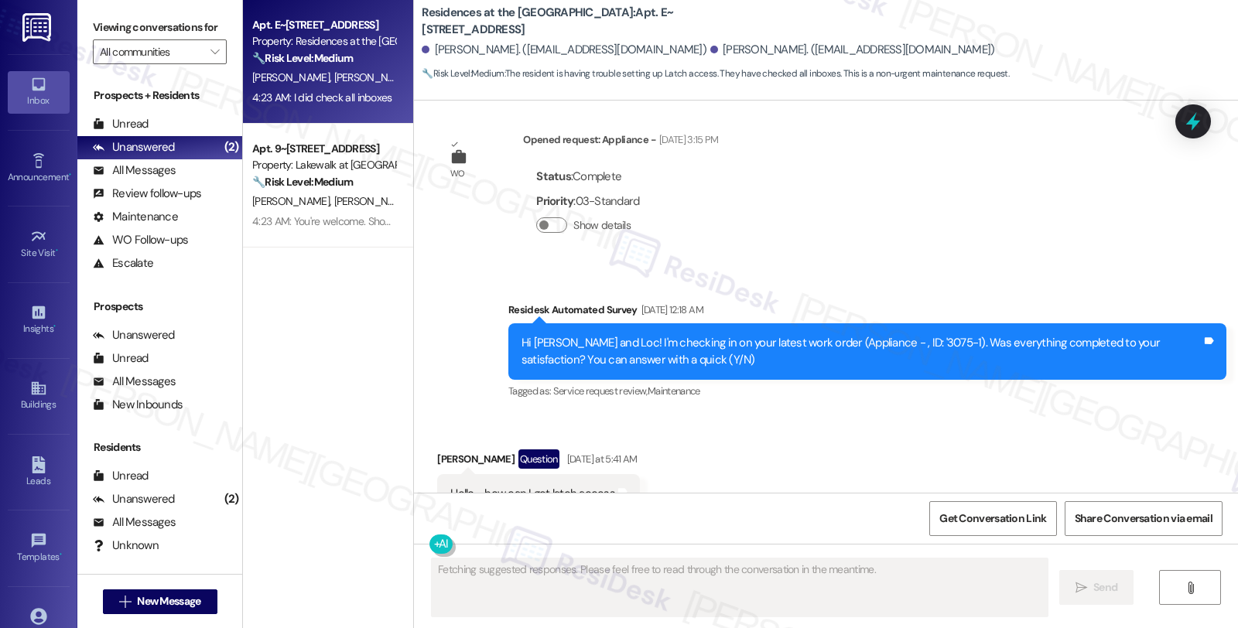
scroll to position [1781, 0]
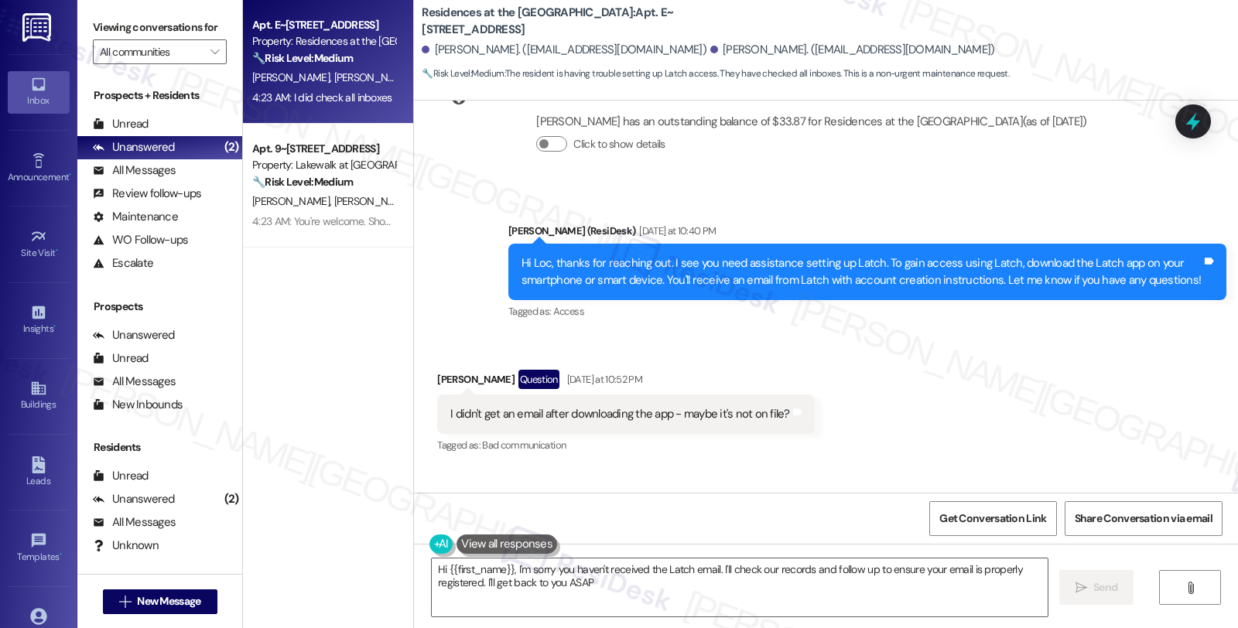
type textarea "Hi {{first_name}}, I'm sorry you haven't received the Latch email. I'll check o…"
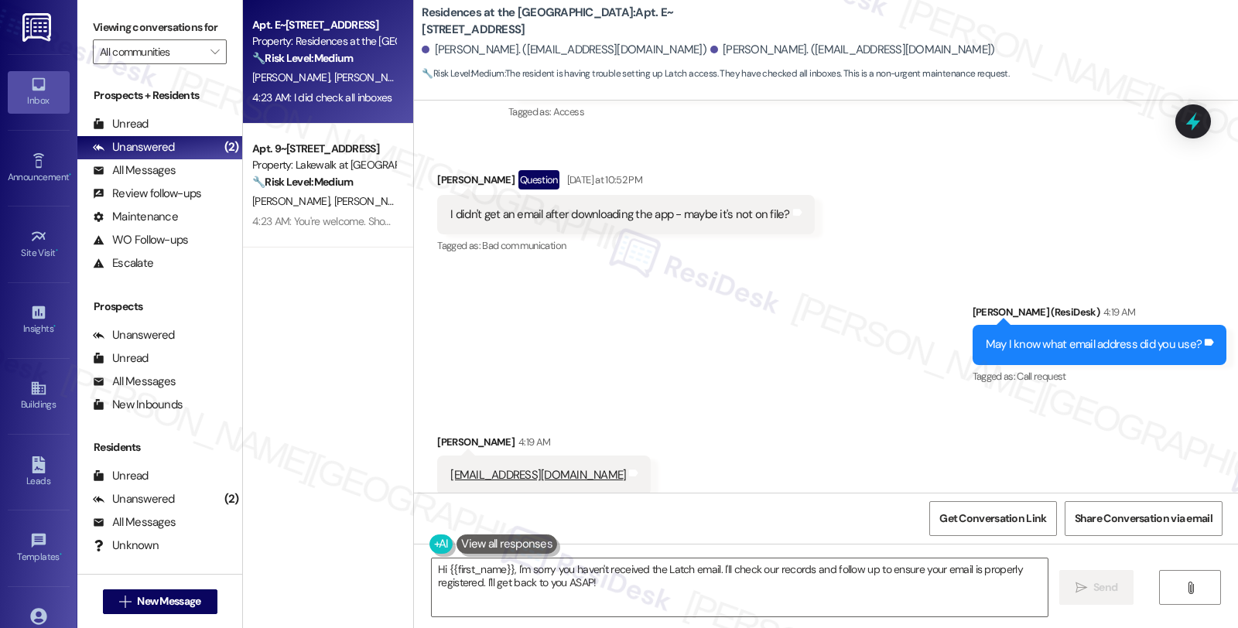
scroll to position [2899, 0]
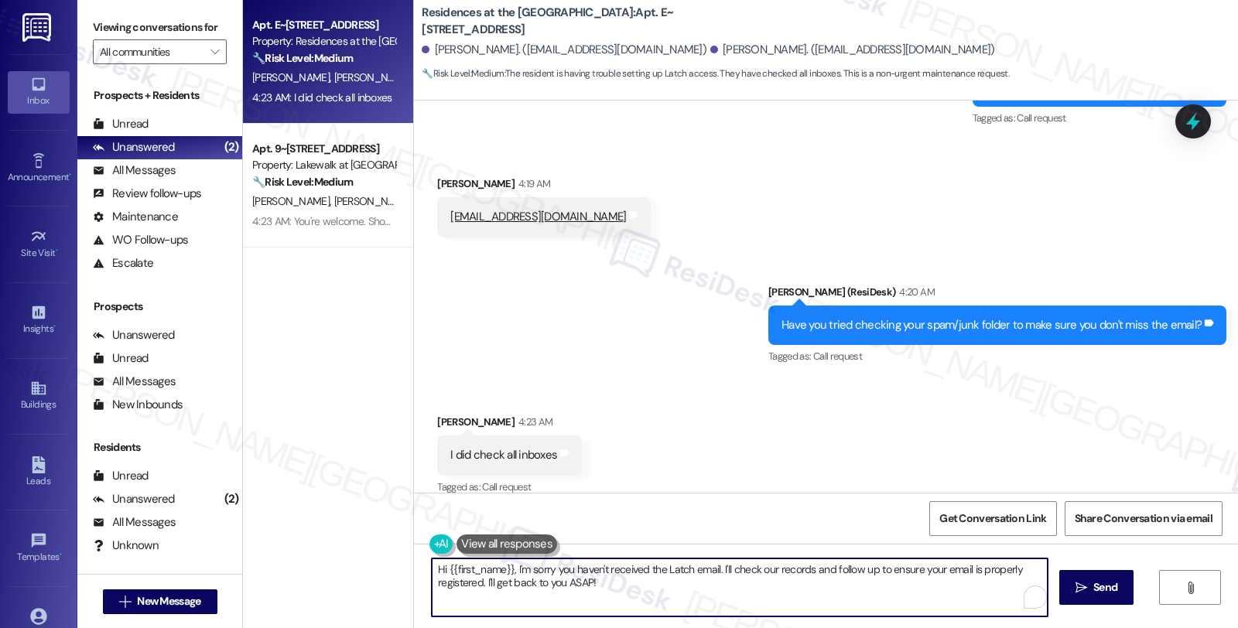
drag, startPoint x: 430, startPoint y: 571, endPoint x: 676, endPoint y: 614, distance: 250.5
click at [676, 614] on textarea "Hi {{first_name}}, I'm sorry you haven't received the Latch email. I'll check o…" at bounding box center [740, 588] width 616 height 58
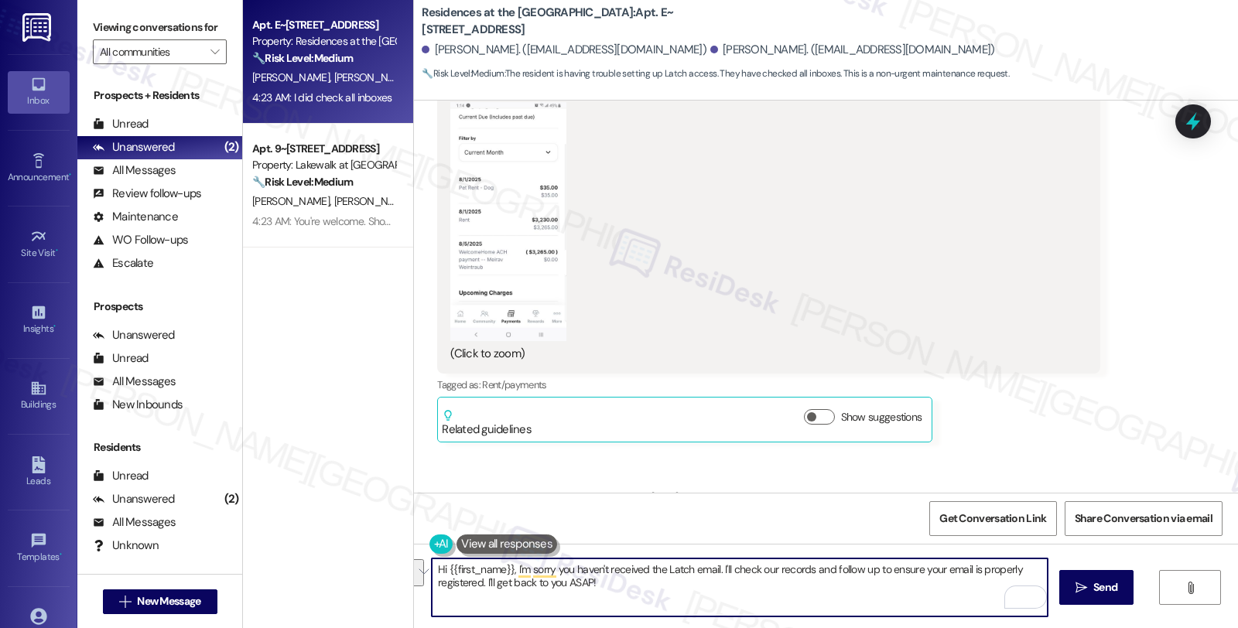
scroll to position [1265, 0]
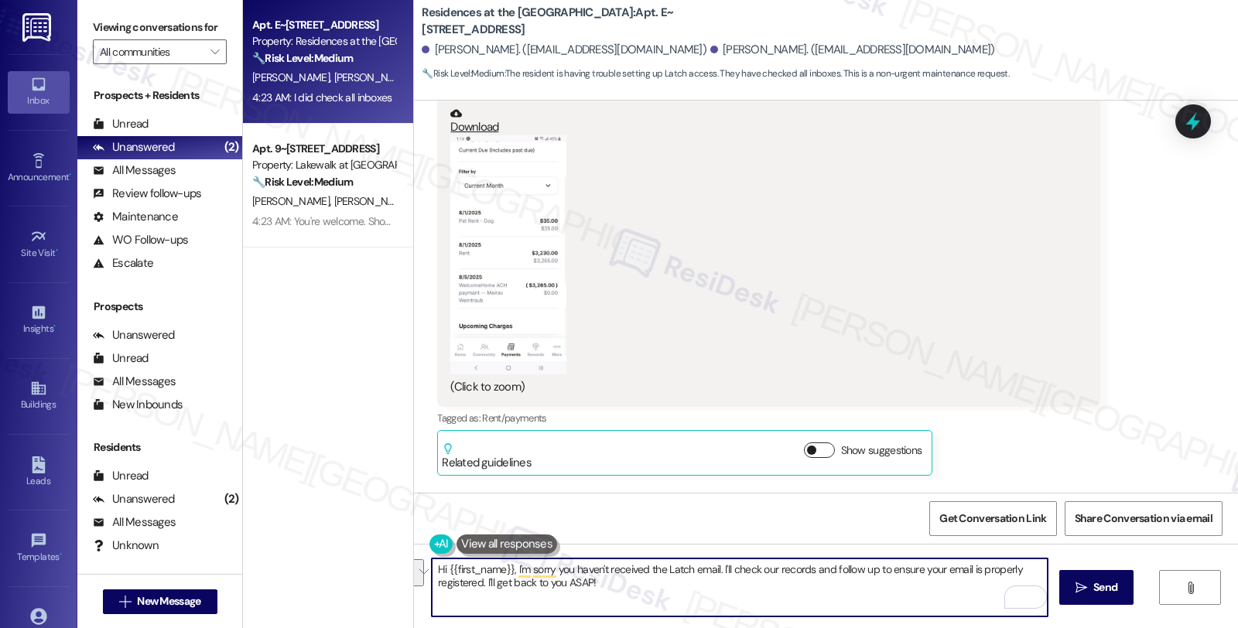
click at [806, 443] on button "Show suggestions" at bounding box center [819, 450] width 31 height 15
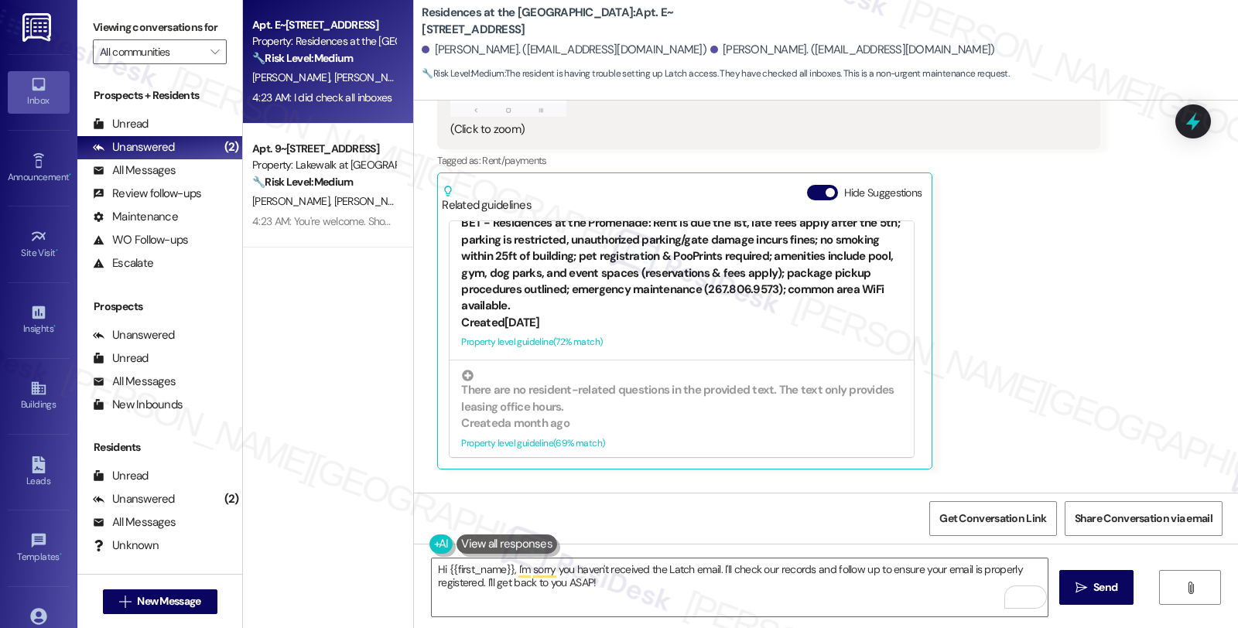
scroll to position [344, 0]
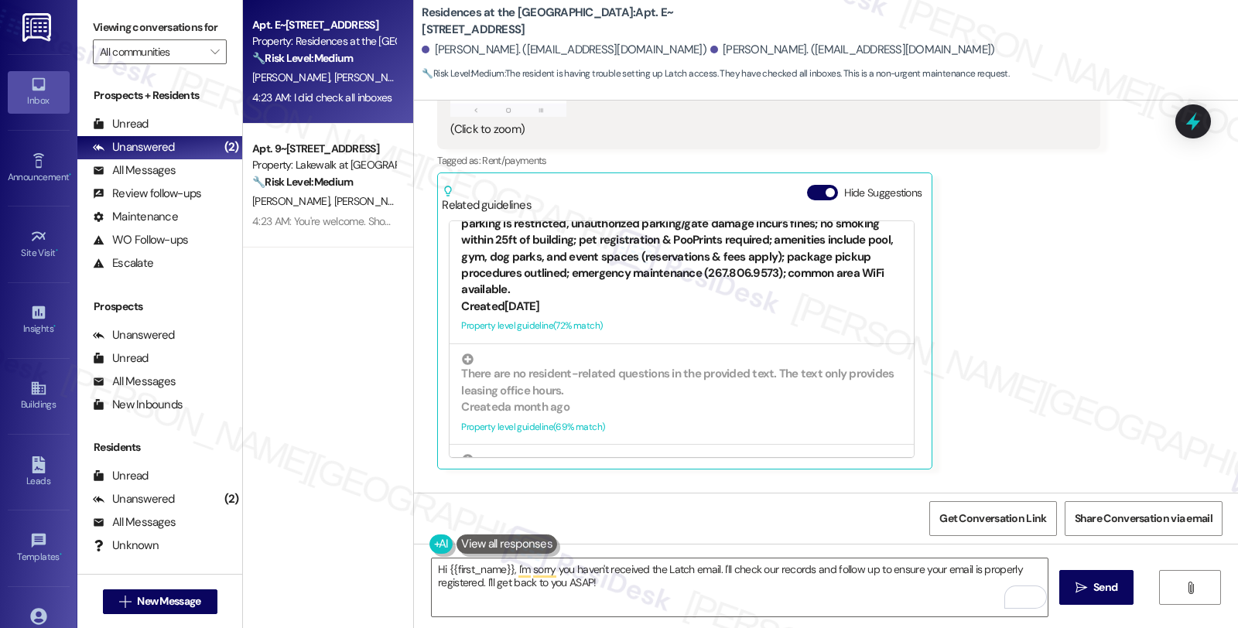
click at [666, 261] on div "BET - Residences at the Promenade: Rent is due the 1st, late fees apply after t…" at bounding box center [681, 243] width 441 height 112
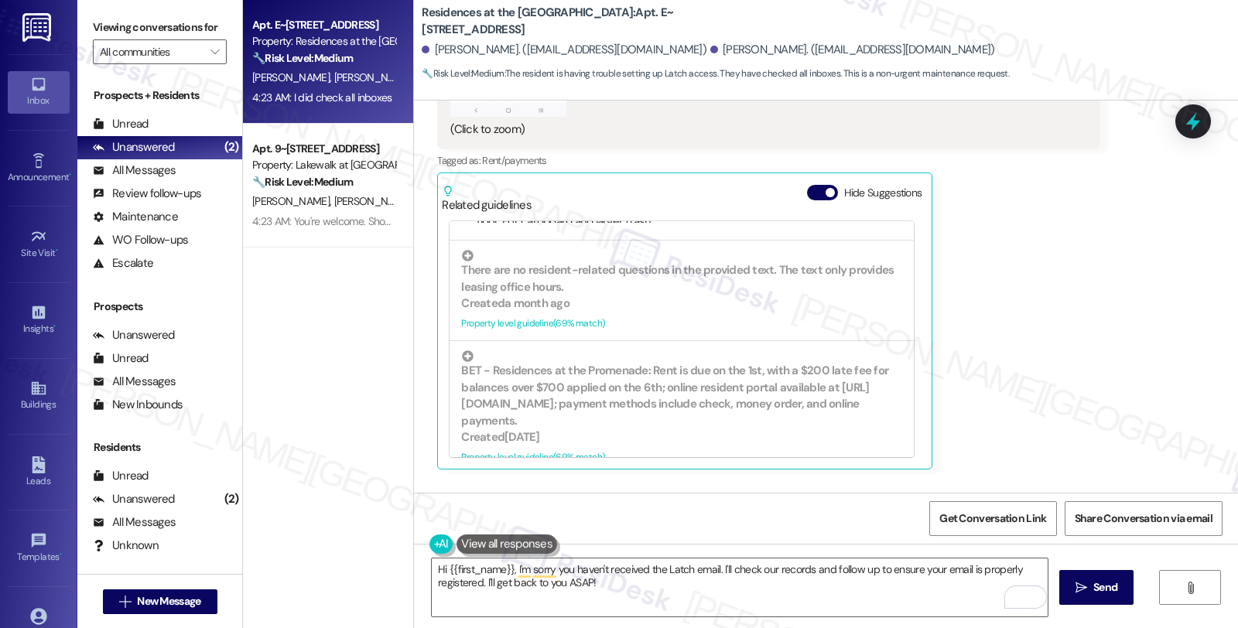
scroll to position [453, 0]
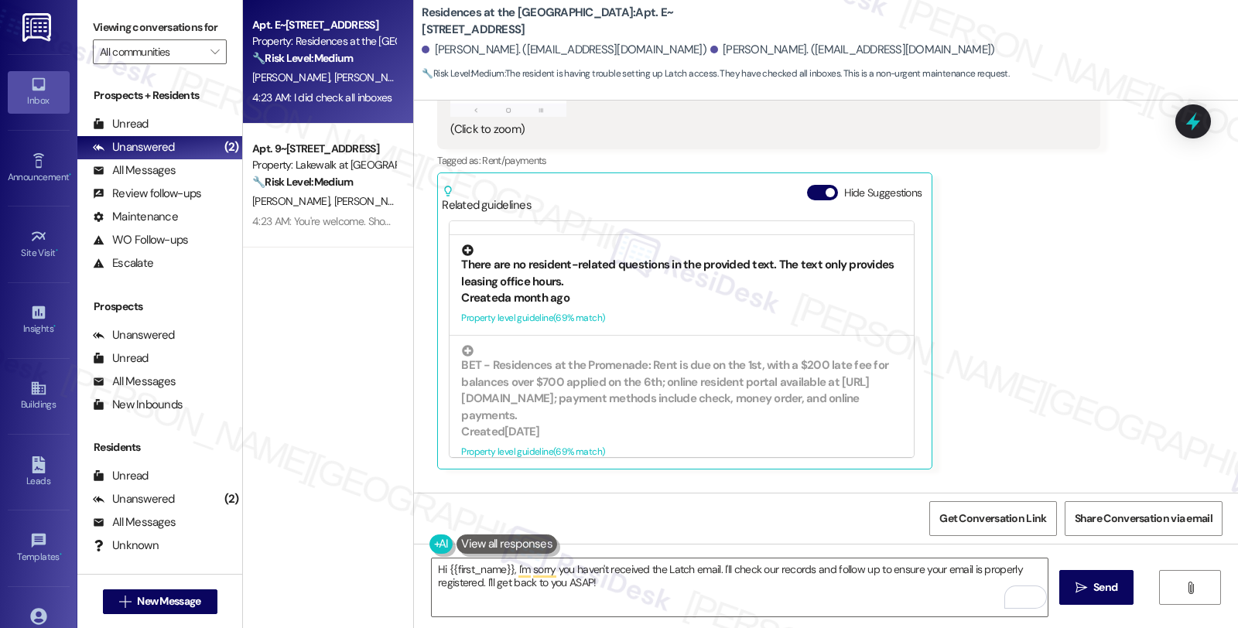
click at [659, 286] on div "There are no resident-related questions in the provided text. The text only pro…" at bounding box center [681, 268] width 441 height 46
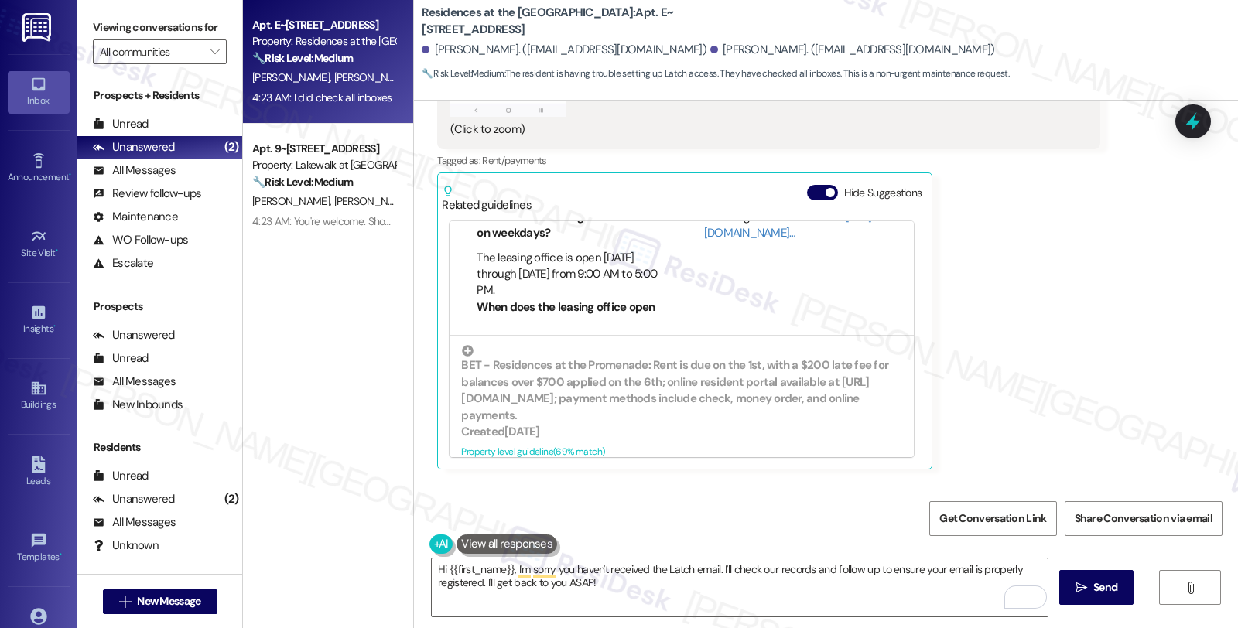
scroll to position [303, 0]
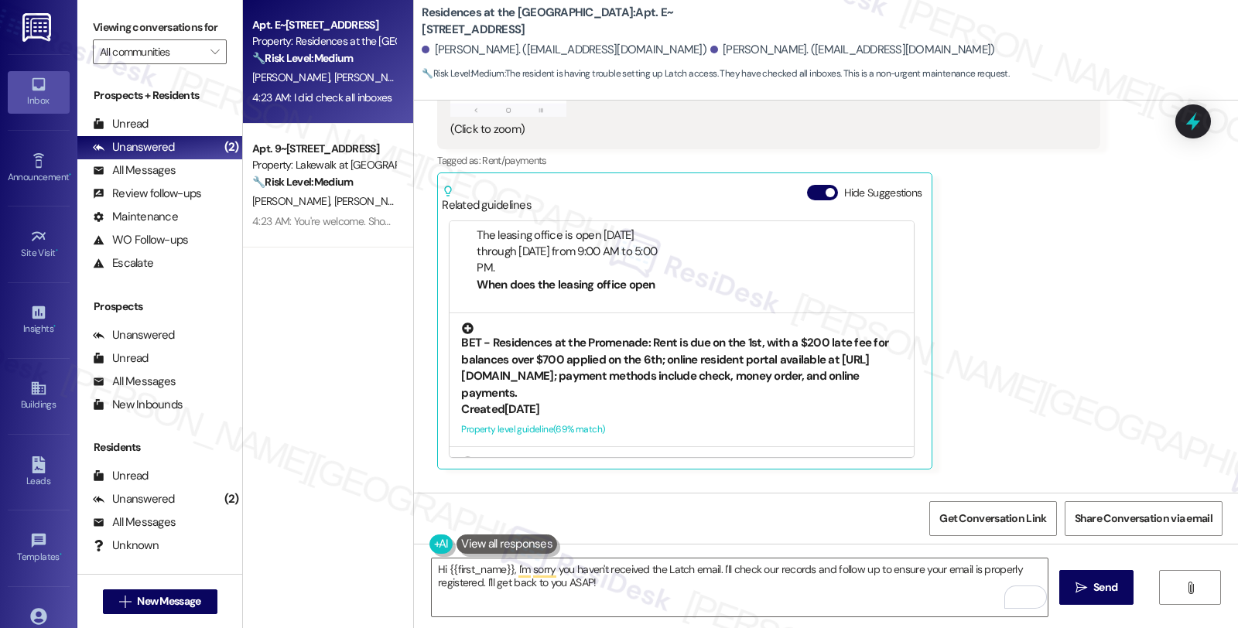
click at [608, 365] on div "BET - Residences at the Promenade: Rent is due on the 1st, with a $200 late fee…" at bounding box center [681, 362] width 441 height 79
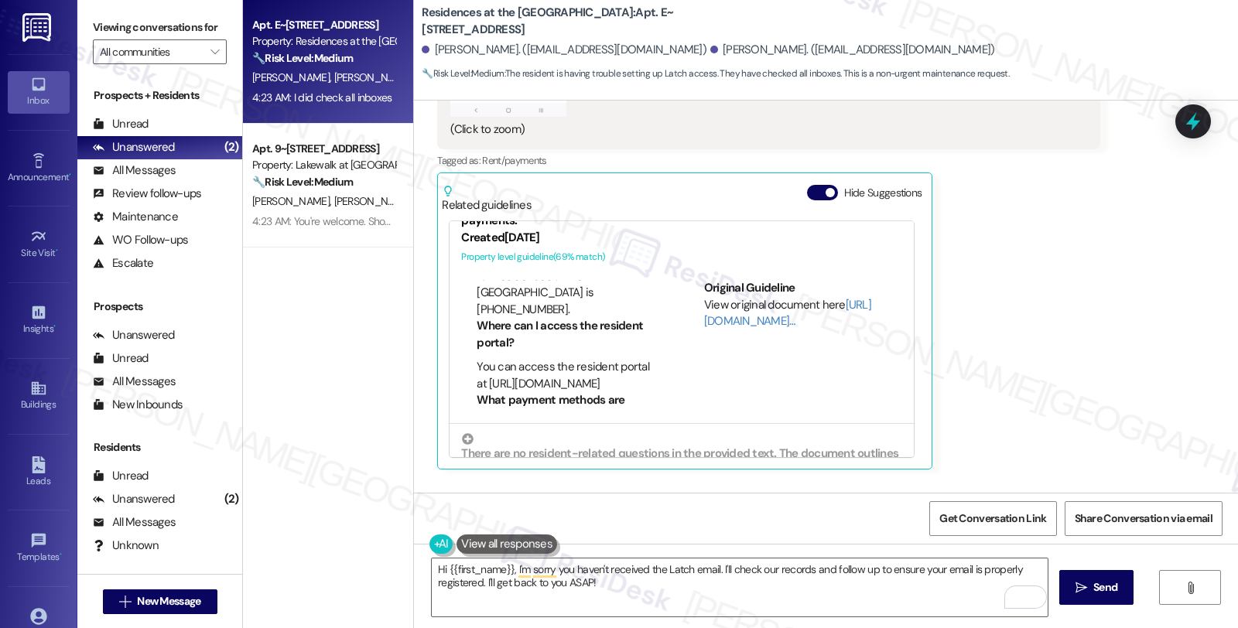
scroll to position [172, 0]
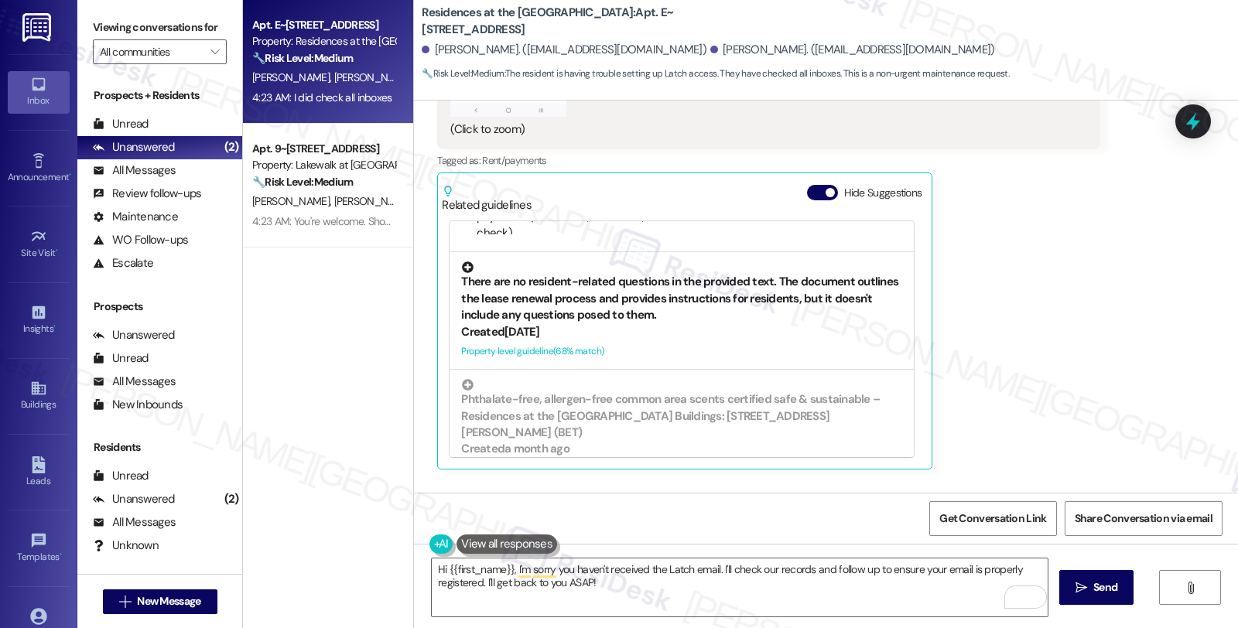
click at [661, 300] on div "There are no resident-related questions in the provided text. The document outl…" at bounding box center [681, 293] width 441 height 62
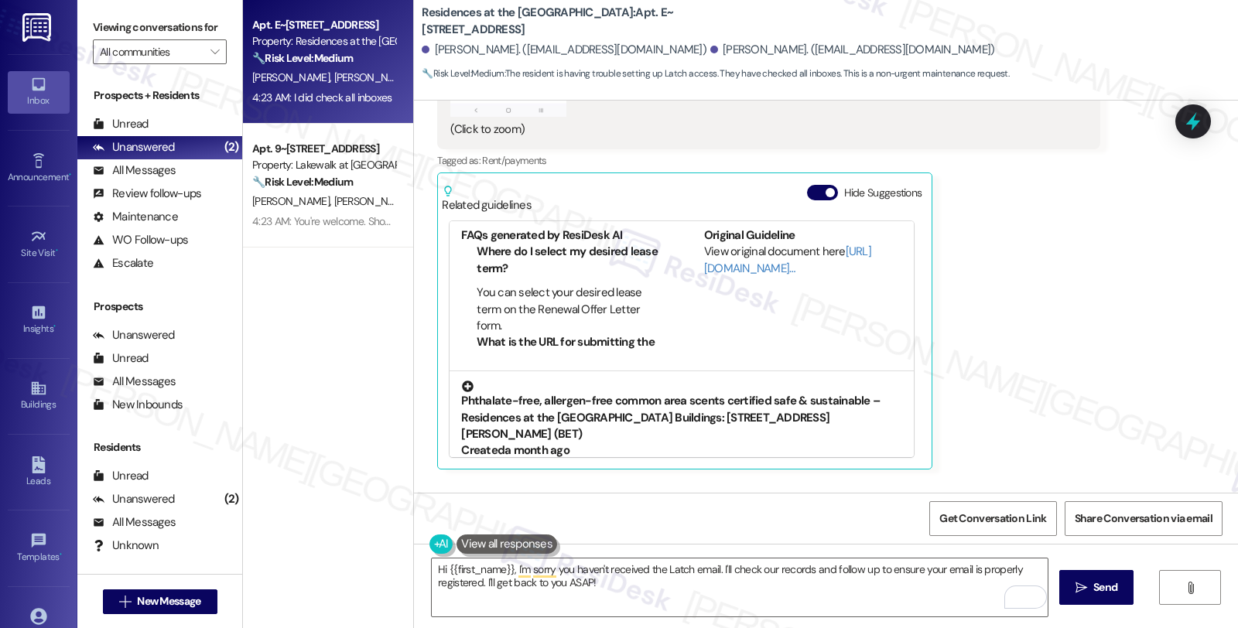
scroll to position [693, 0]
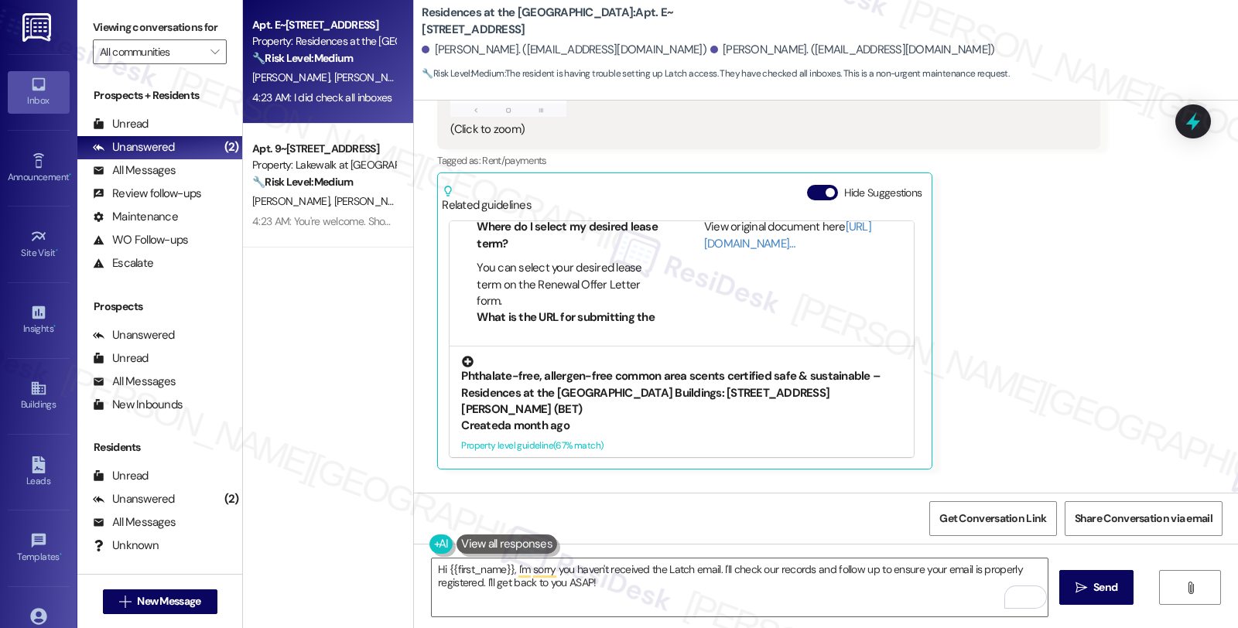
click at [660, 380] on div "Phthalate-free, allergen-free common area scents certified safe & sustainable –…" at bounding box center [681, 387] width 441 height 62
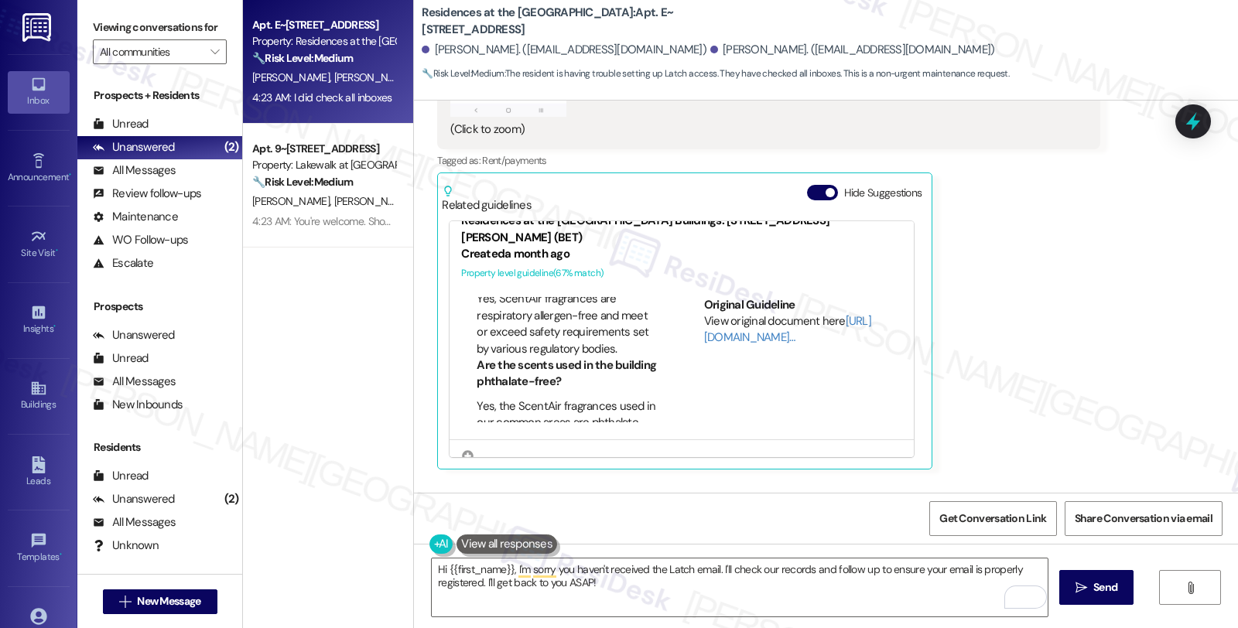
scroll to position [172, 0]
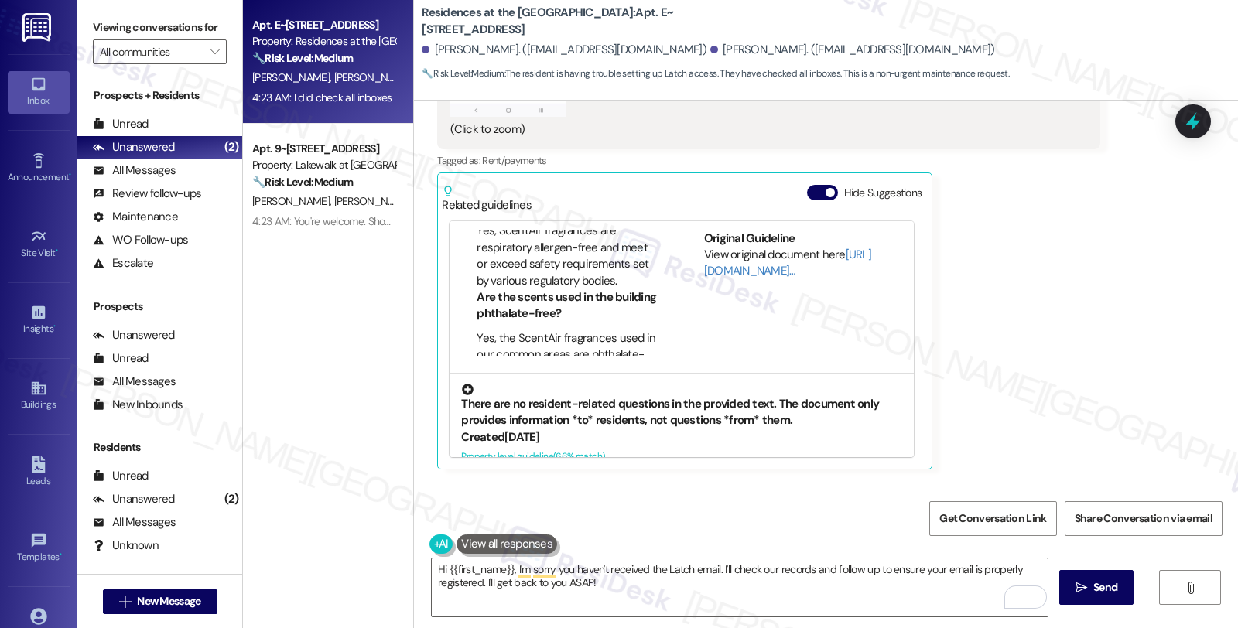
click at [667, 389] on div "There are no resident-related questions in the provided text. The document only…" at bounding box center [681, 407] width 441 height 46
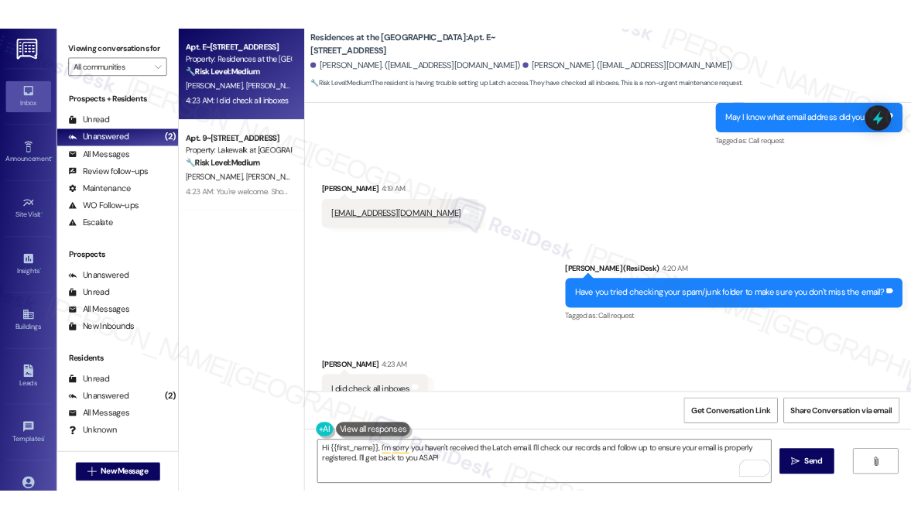
scroll to position [3151, 0]
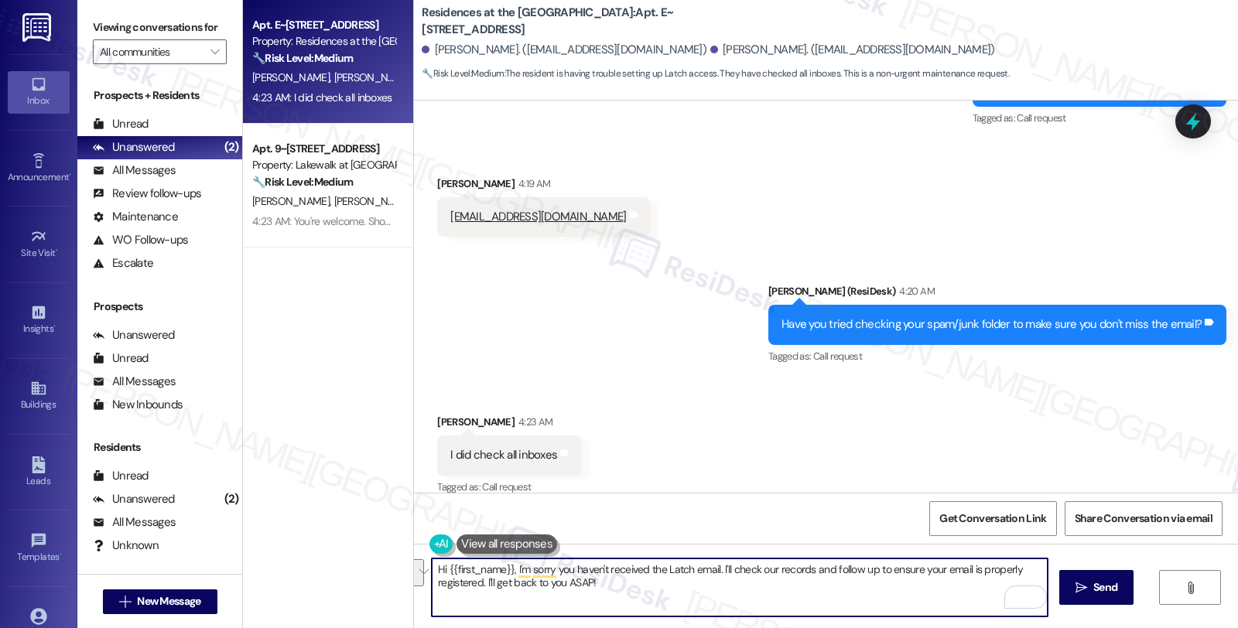
drag, startPoint x: 423, startPoint y: 567, endPoint x: 645, endPoint y: 592, distance: 222.8
click at [645, 592] on textarea "Hi {{first_name}}, I'm sorry you haven't received the Latch email. I'll check o…" at bounding box center [740, 588] width 616 height 58
click at [690, 599] on textarea "Hi {{first_name}}, I'm sorry you haven't received the Latch email. I'll check o…" at bounding box center [740, 588] width 616 height 58
click at [432, 571] on textarea "Hi {{first_name}}, I'm sorry you haven't received the Latch email. I'll check o…" at bounding box center [740, 588] width 616 height 58
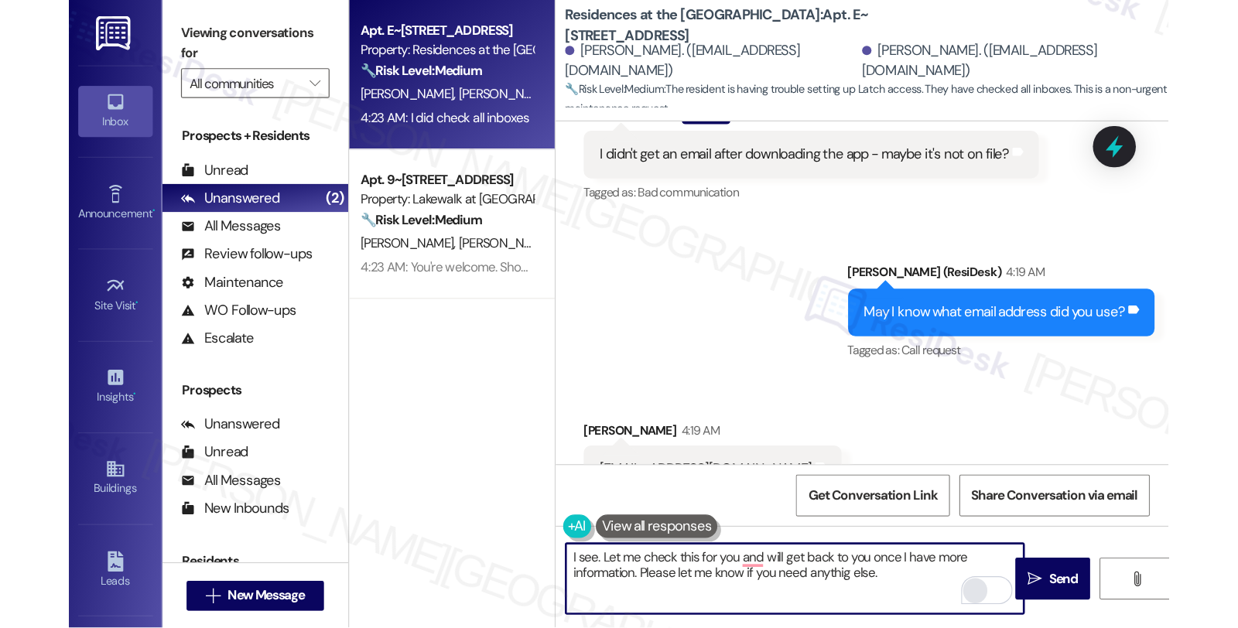
scroll to position [3339, 0]
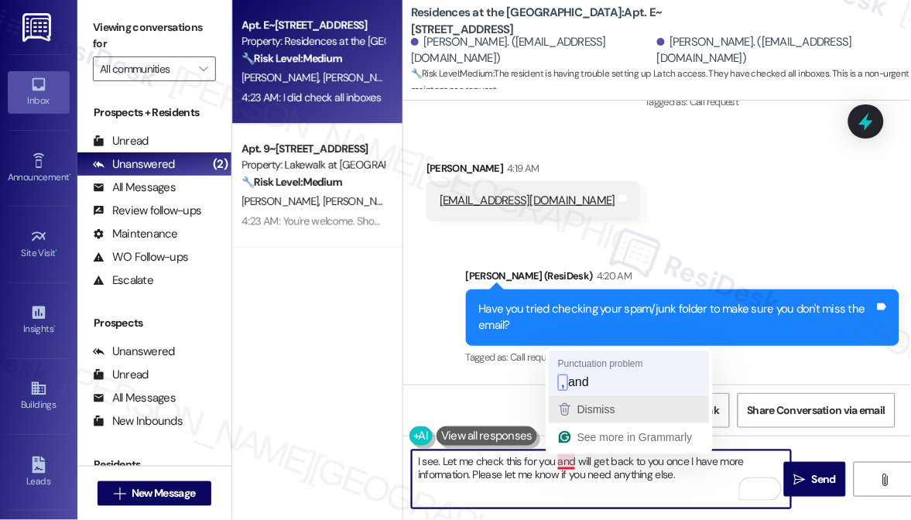
type textarea "I see. Let me check this for you, and will get back to you once I have more inf…"
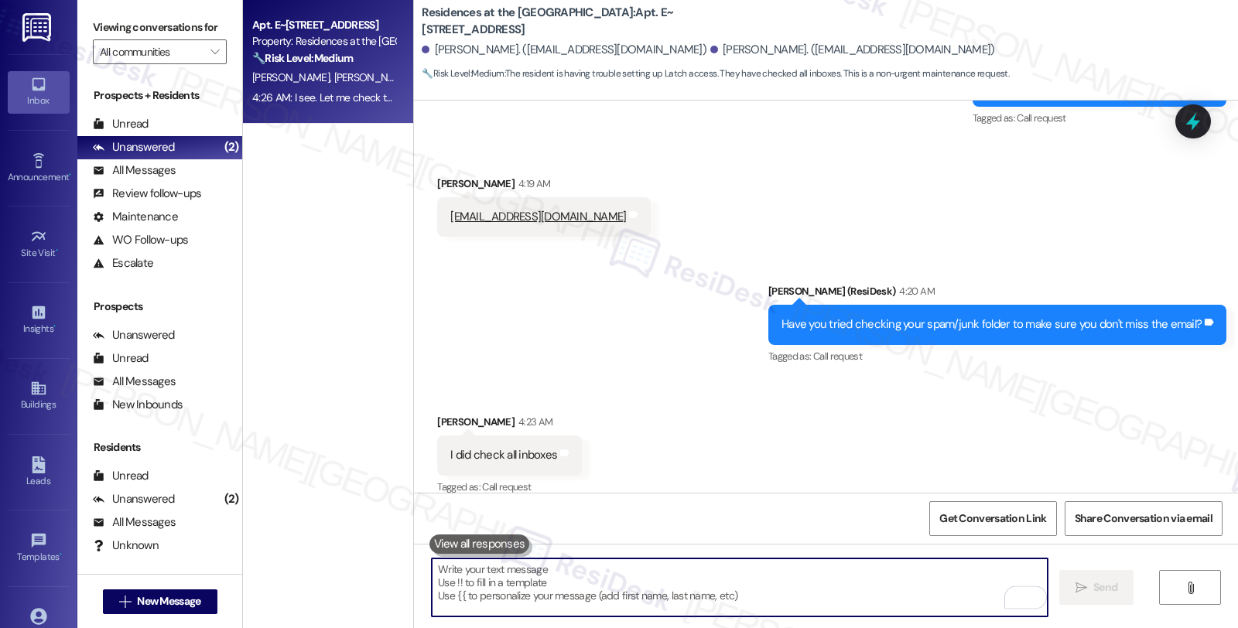
scroll to position [3259, 0]
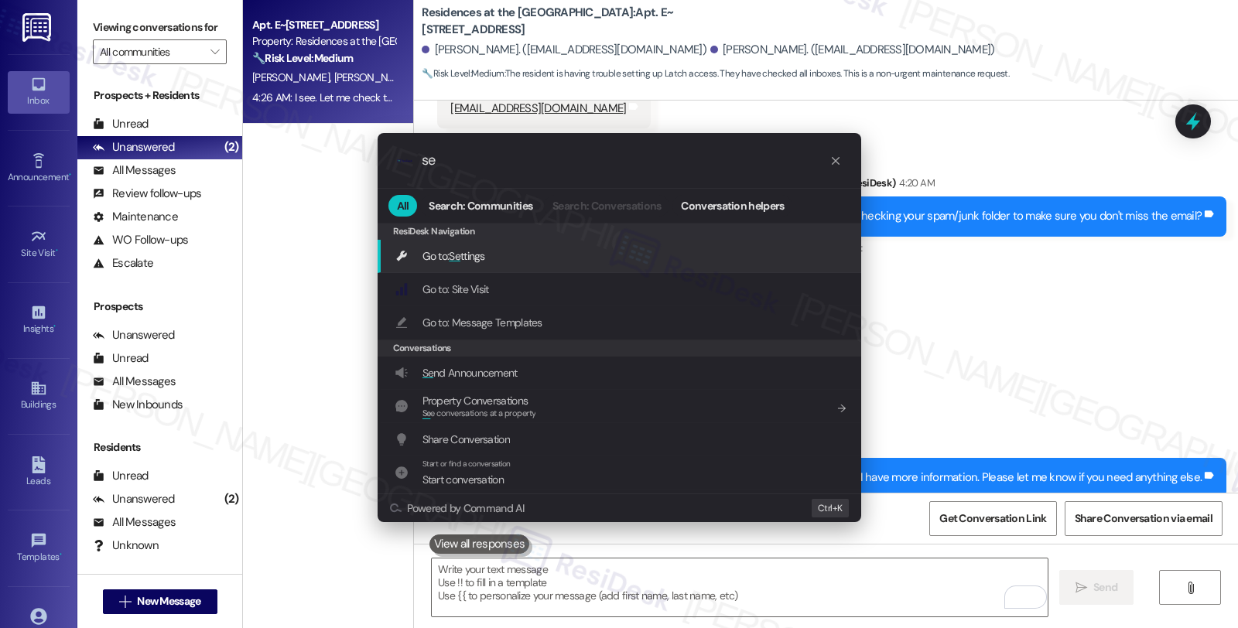
type input "s"
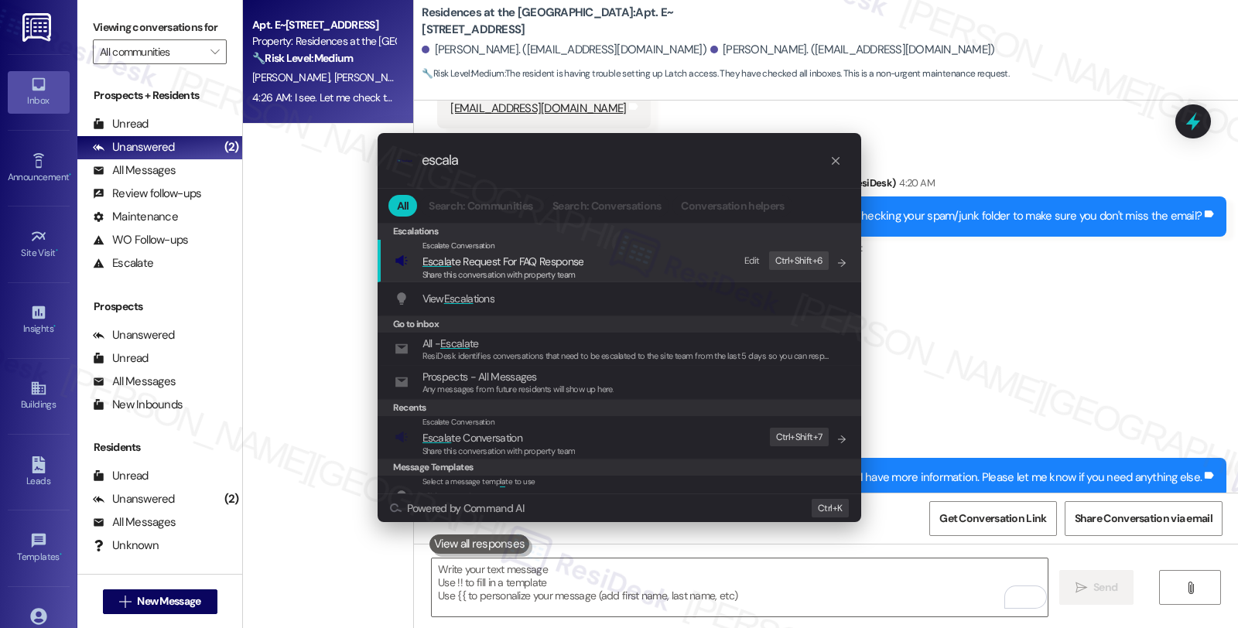
type input "escala"
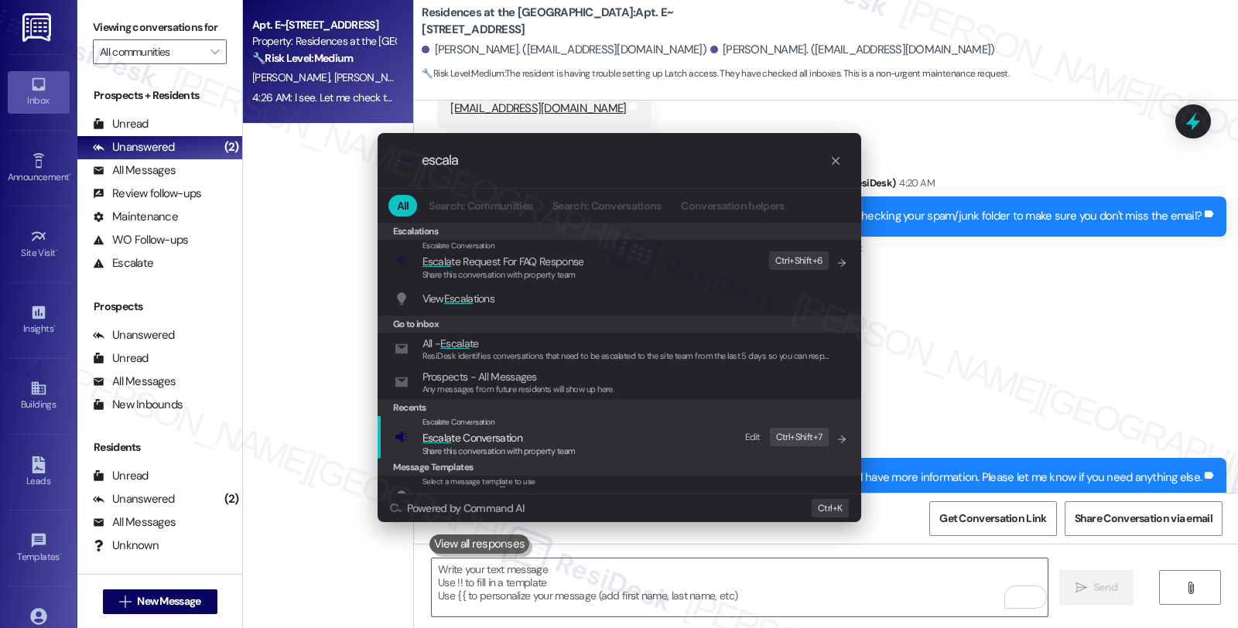
click at [500, 428] on div "Escalate Conversation" at bounding box center [499, 422] width 153 height 12
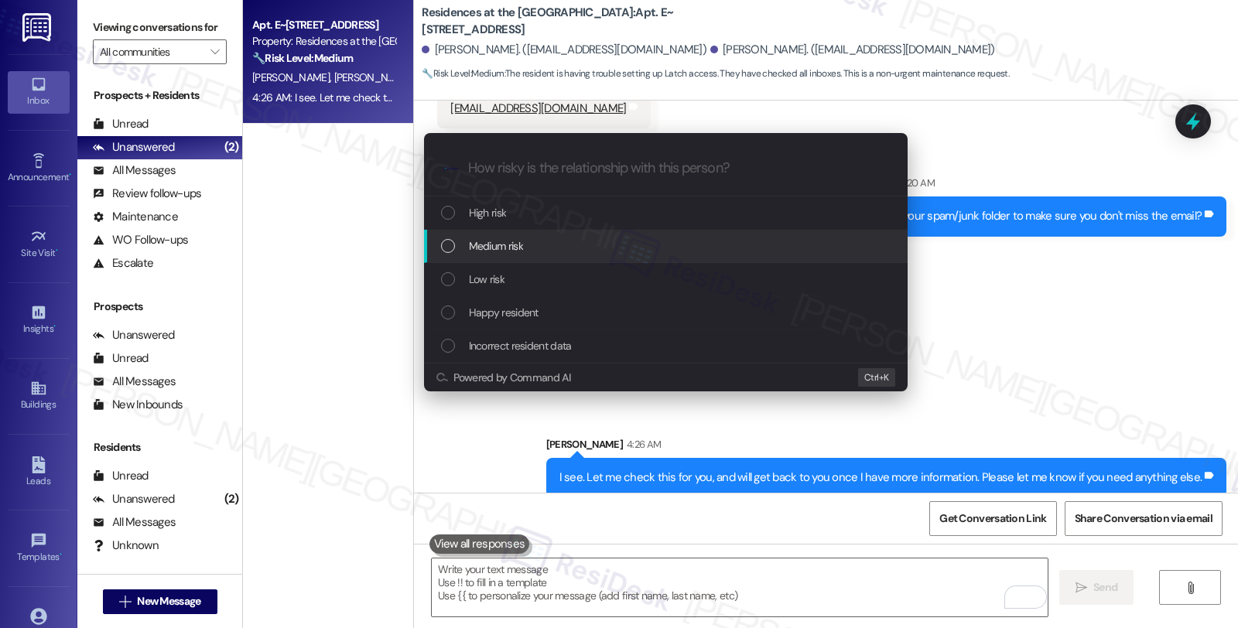
click at [489, 241] on span "Medium risk" at bounding box center [496, 246] width 54 height 17
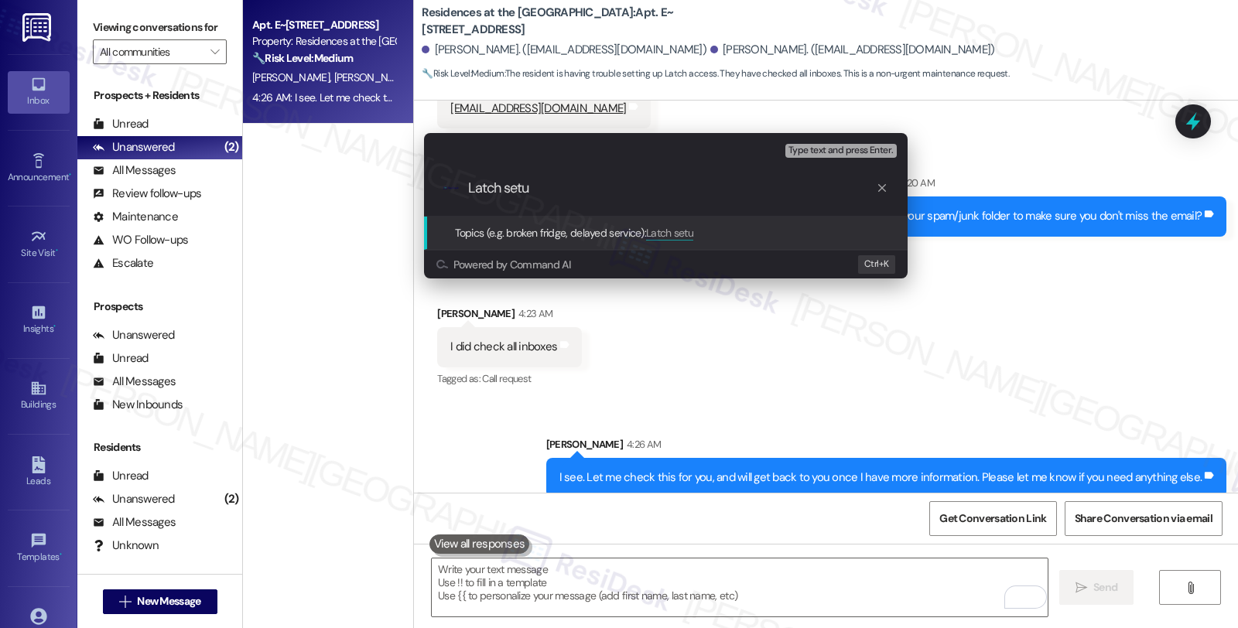
type input "Latch setup"
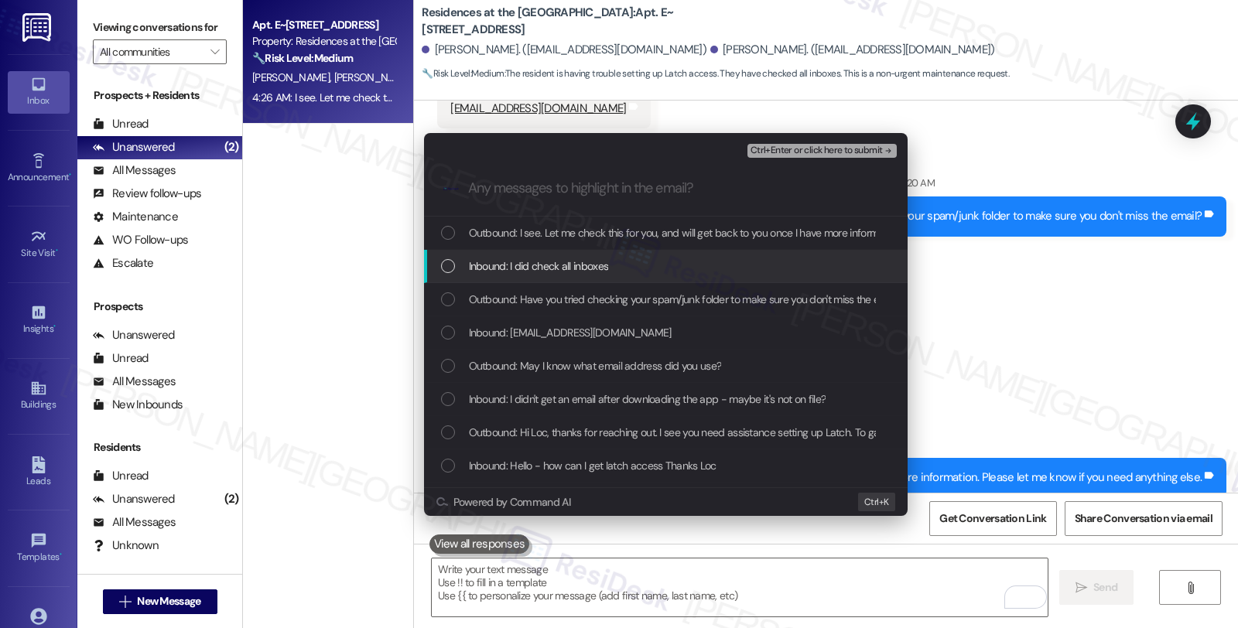
click at [503, 262] on span "Inbound: I did check all inboxes" at bounding box center [539, 266] width 140 height 17
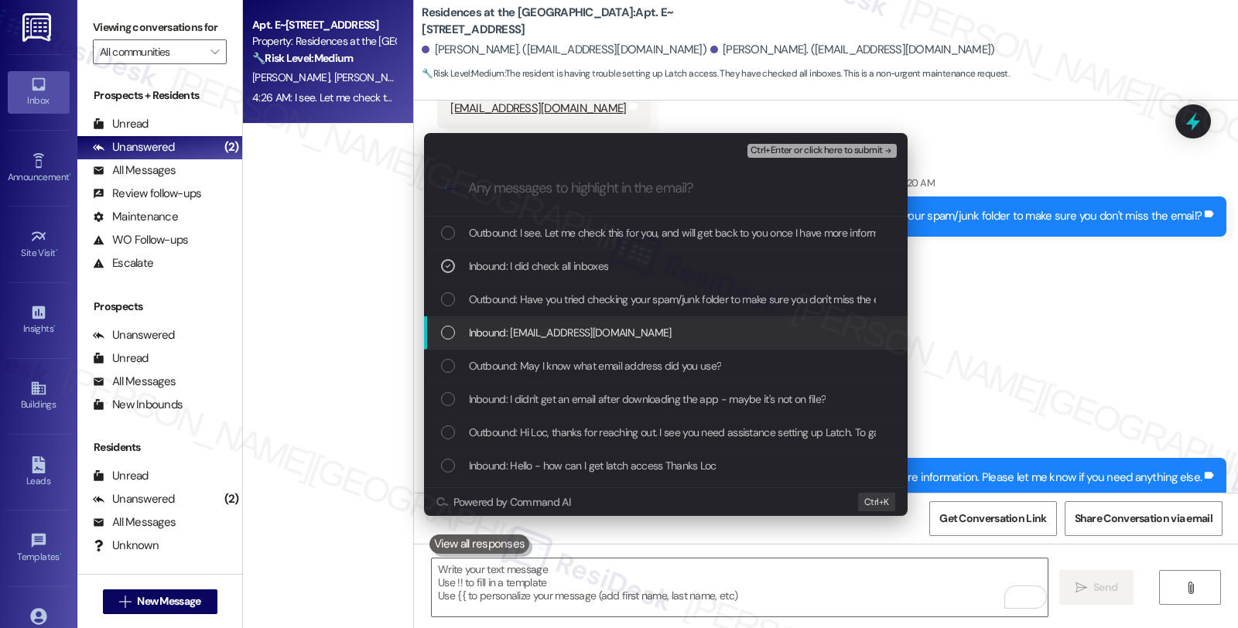
click at [513, 334] on span "Inbound: [EMAIL_ADDRESS][DOMAIN_NAME]" at bounding box center [570, 332] width 203 height 17
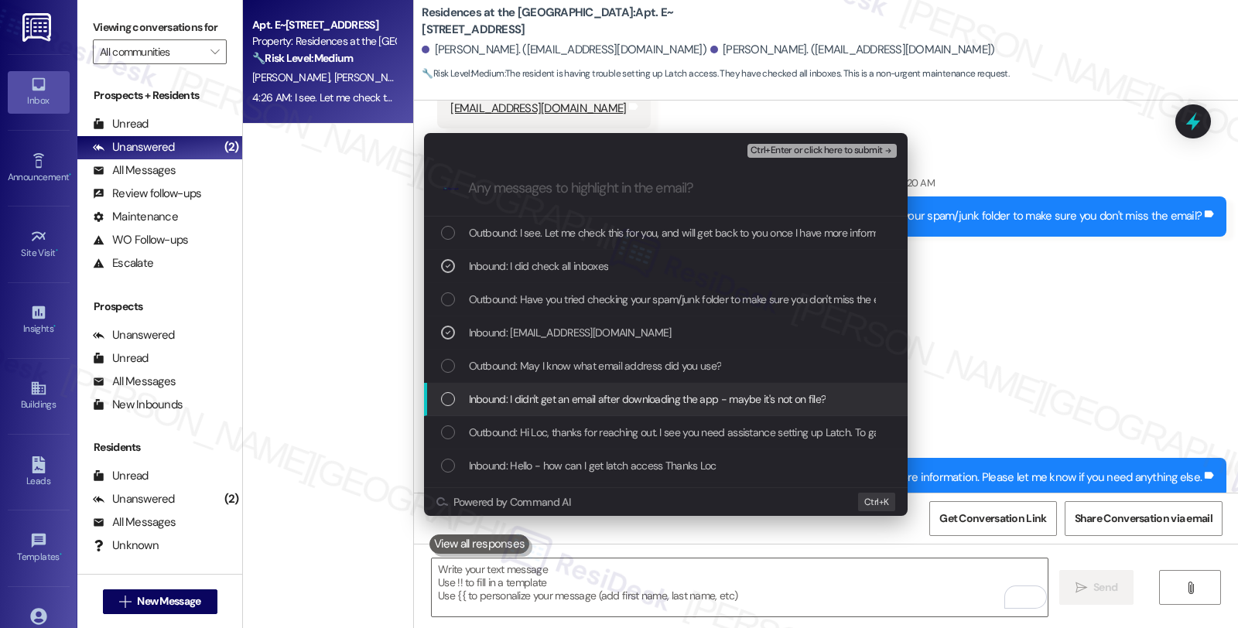
click at [529, 397] on span "Inbound: I didn't get an email after downloading the app - maybe it's not on fi…" at bounding box center [648, 399] width 358 height 17
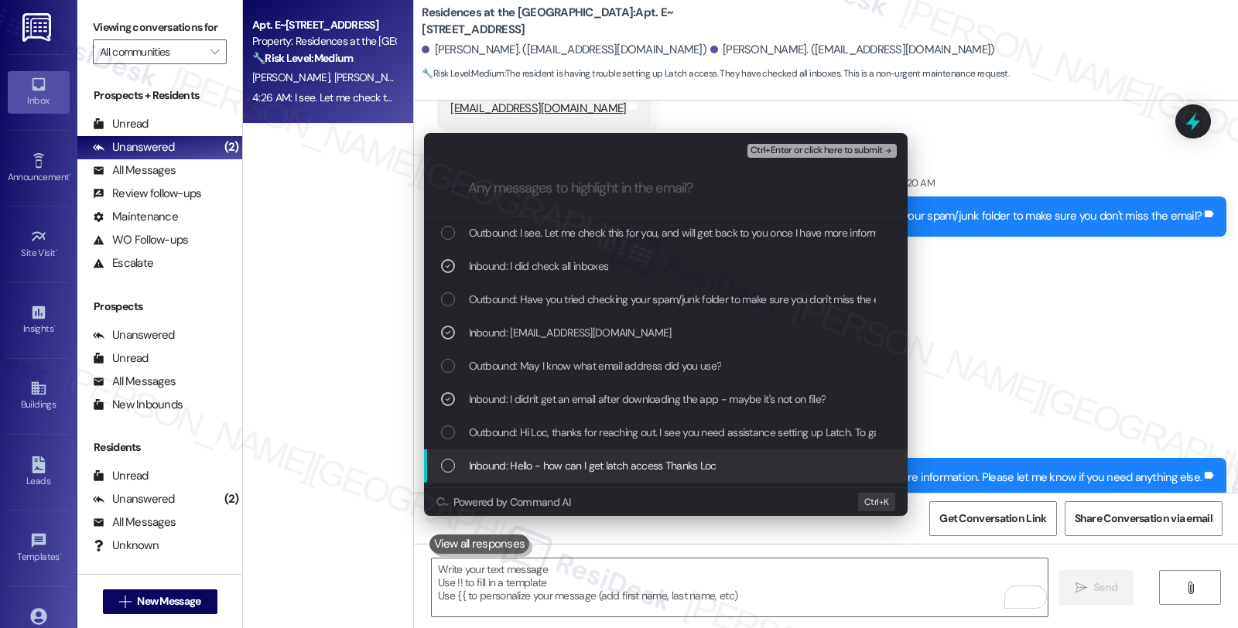
click at [543, 455] on div "Inbound: Hello - how can I get latch access Thanks Loc" at bounding box center [666, 466] width 484 height 33
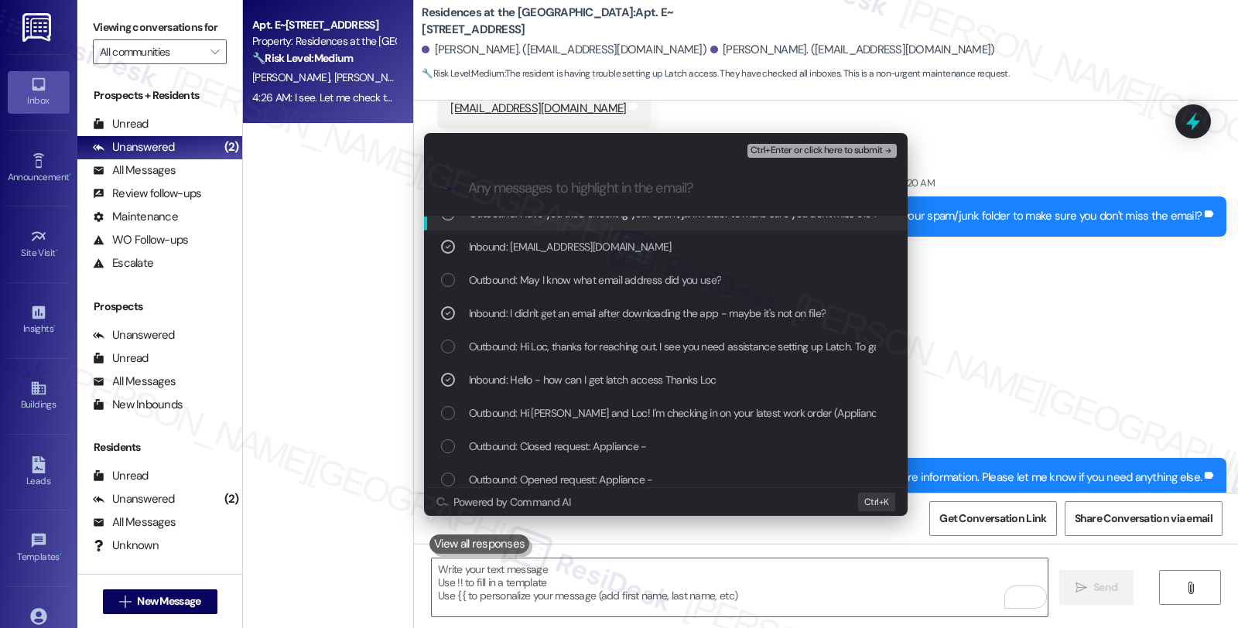
click at [794, 149] on span "Ctrl+Enter or click here to submit" at bounding box center [817, 151] width 132 height 11
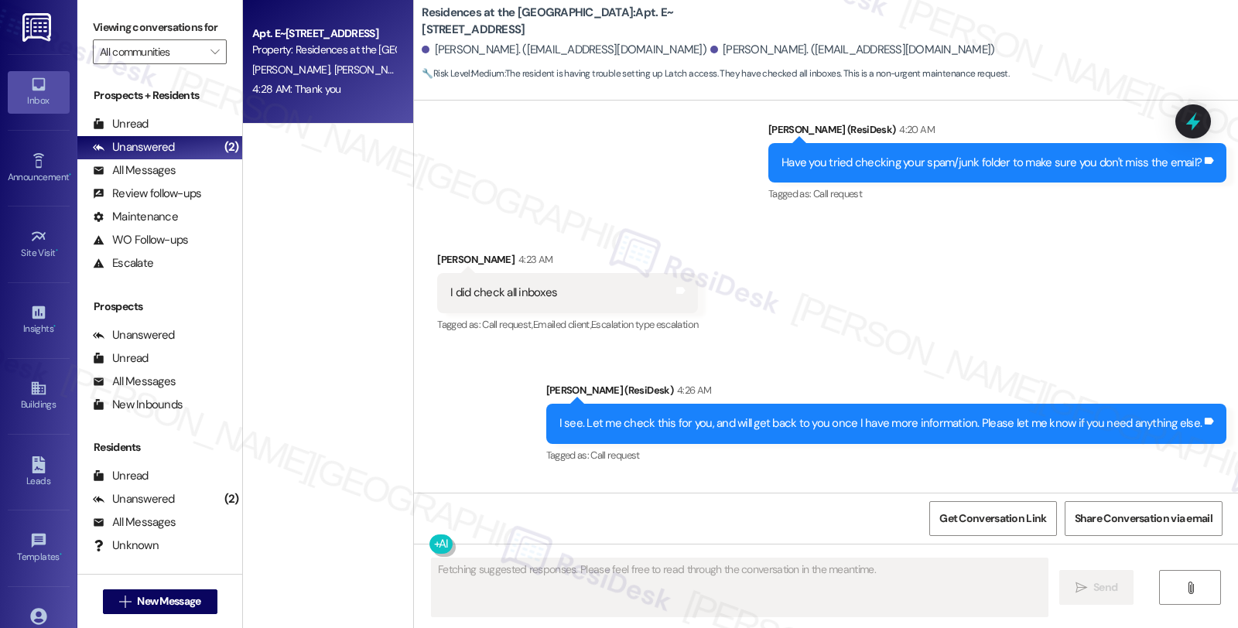
scroll to position [3138, 0]
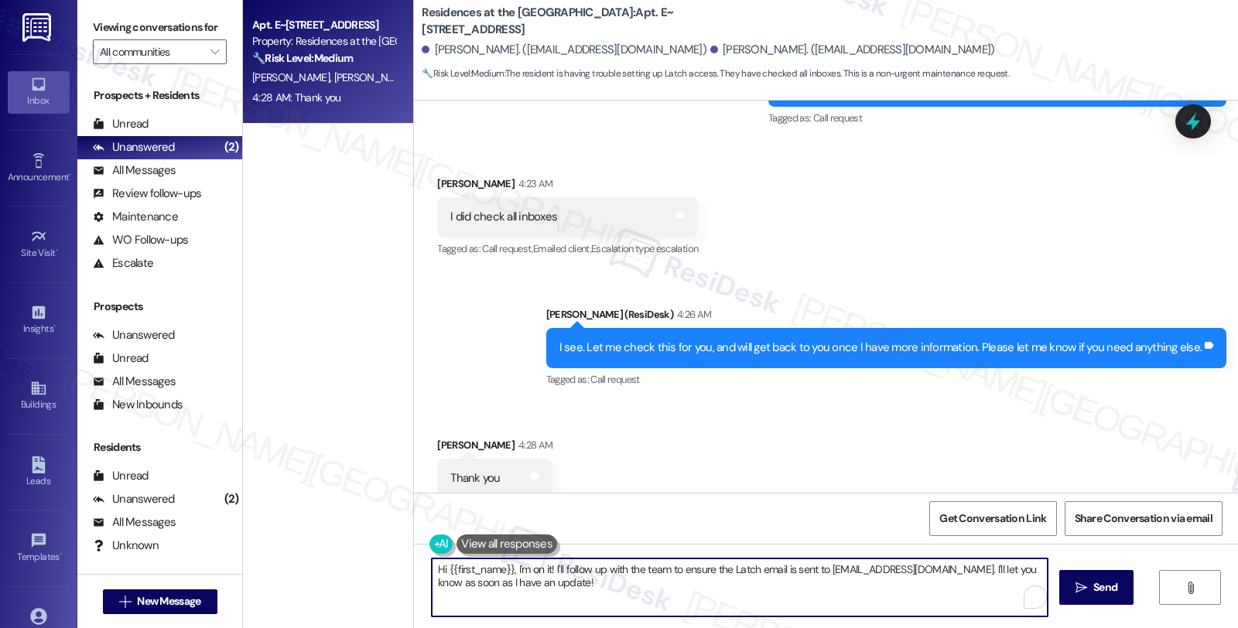
click at [594, 588] on textarea "Hi {{first_name}}, I'm on it! I'll follow up with the team to ensure the Latch …" at bounding box center [740, 588] width 616 height 58
type textarea "You're welcome, Loc!"
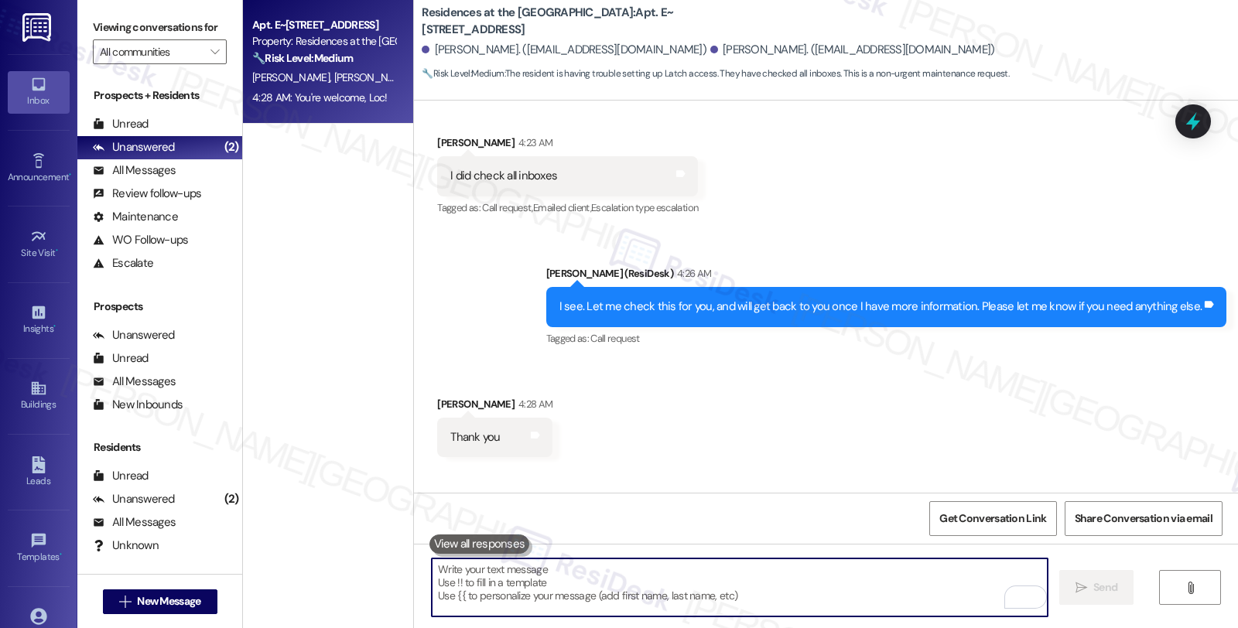
scroll to position [3246, 0]
